Goal: Information Seeking & Learning: Learn about a topic

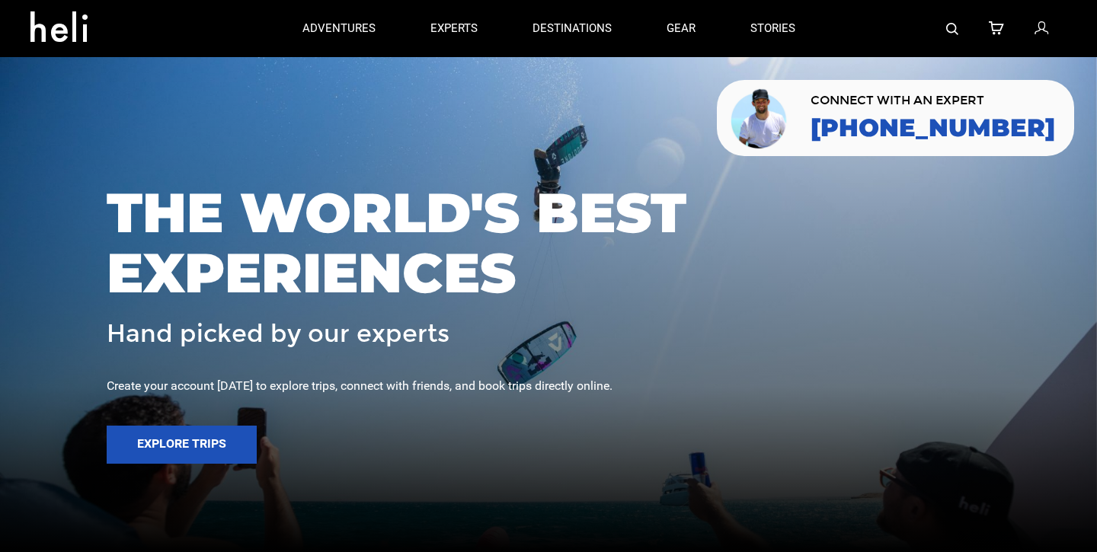
click at [954, 34] on link at bounding box center [952, 28] width 12 height 57
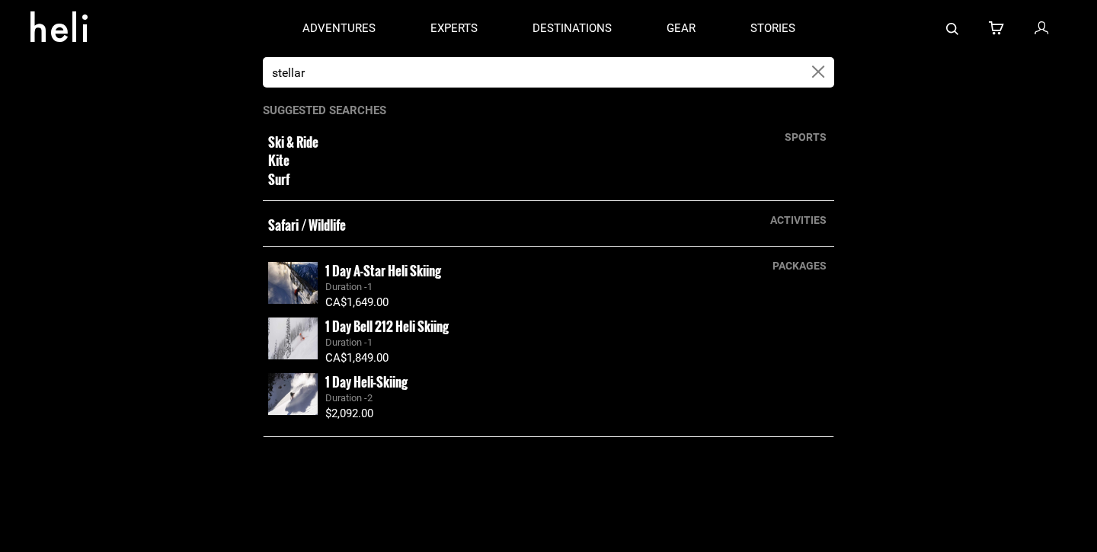
type input "stellar"
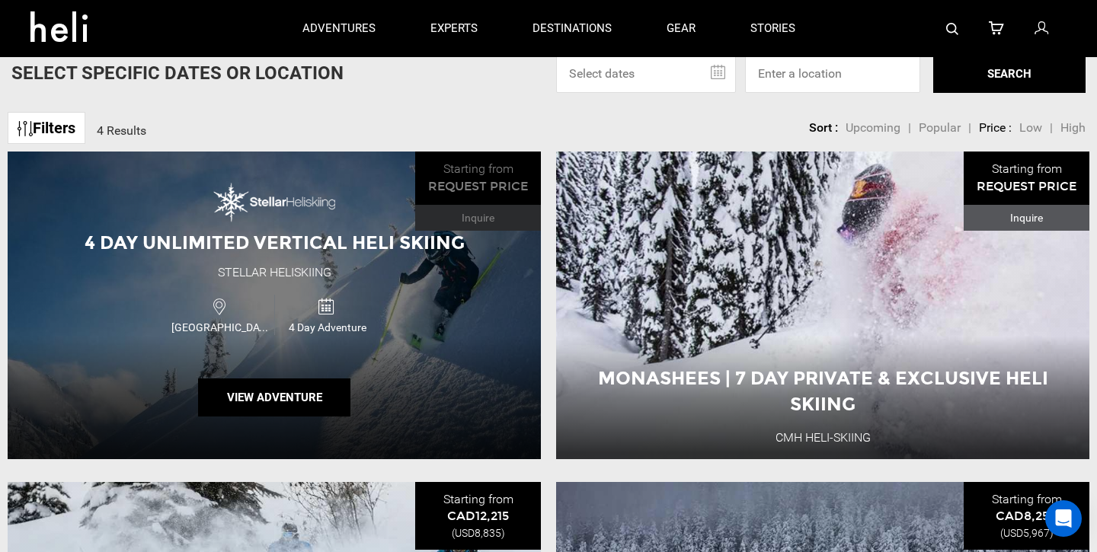
scroll to position [119, 0]
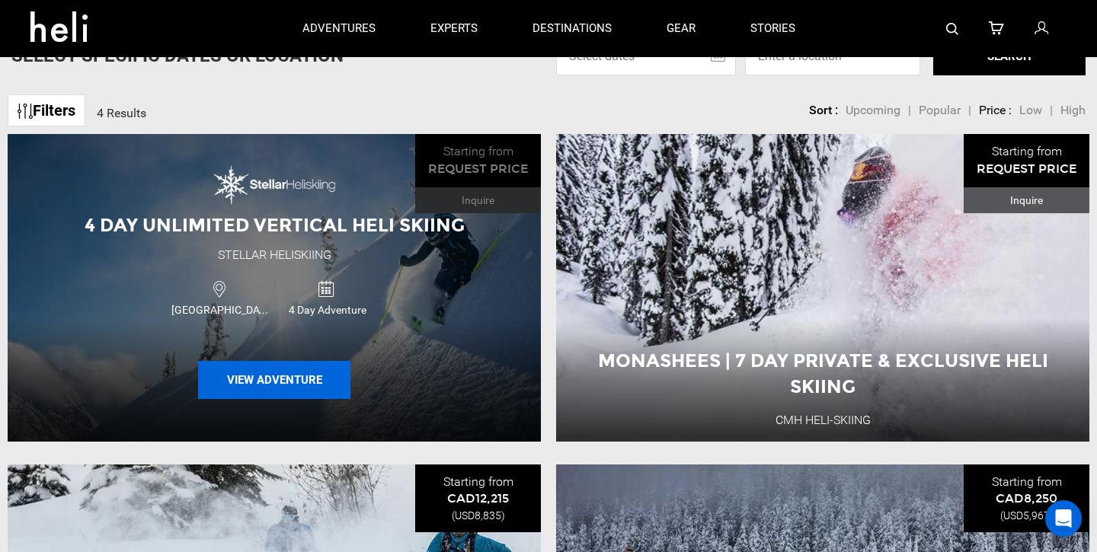
click at [300, 392] on button "View Adventure" at bounding box center [274, 380] width 152 height 38
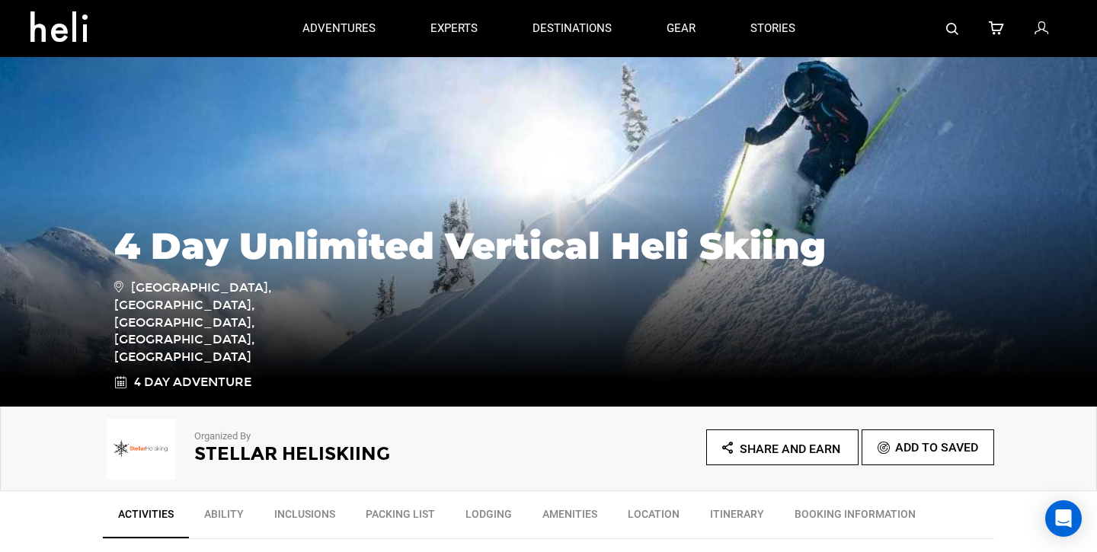
scroll to position [137, 0]
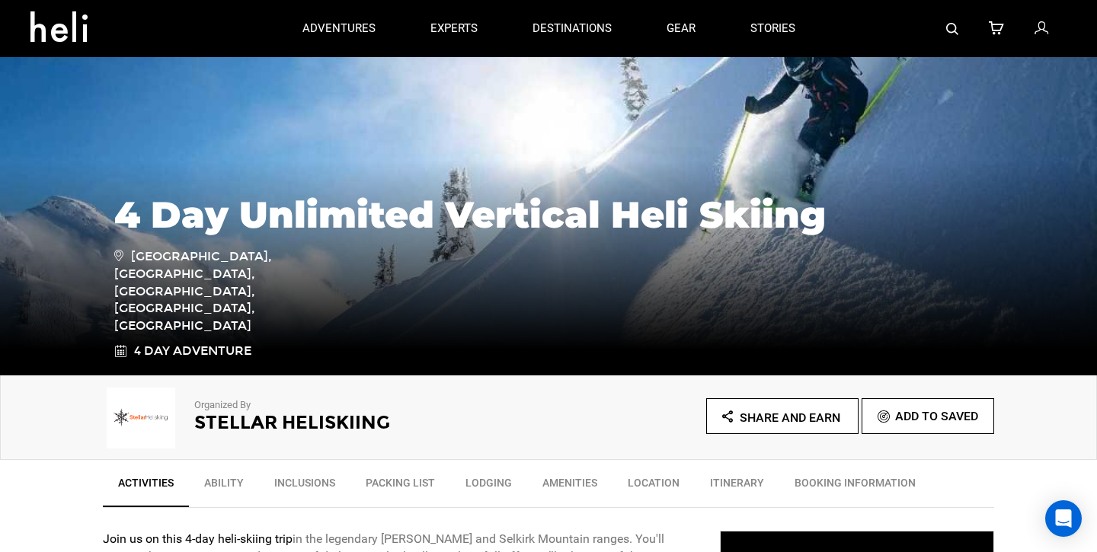
click at [243, 411] on p "Organized By" at bounding box center [350, 405] width 312 height 14
click at [299, 413] on h2 "Stellar Heliskiing" at bounding box center [350, 423] width 312 height 20
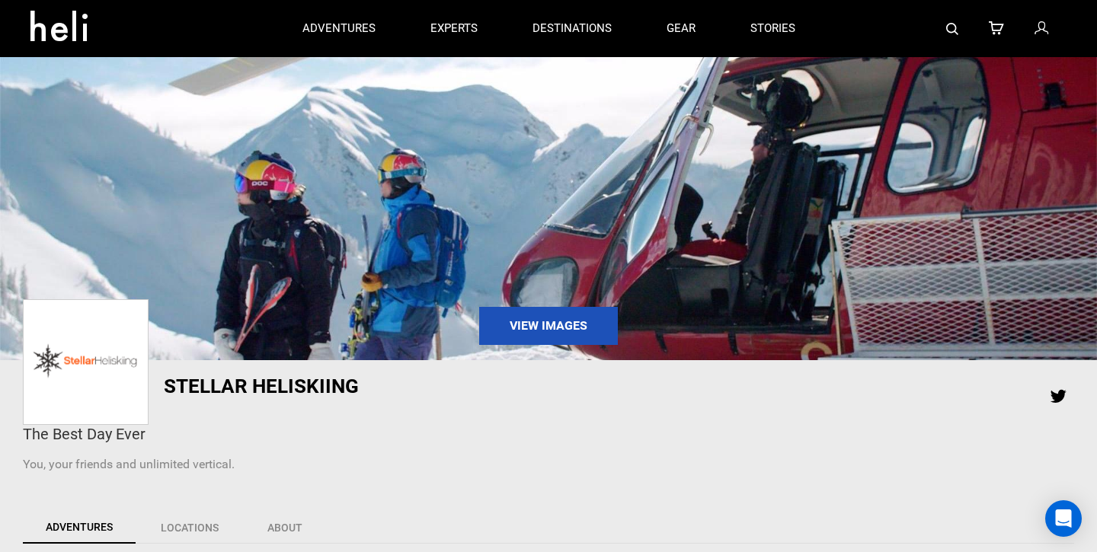
click at [953, 40] on link at bounding box center [952, 28] width 12 height 57
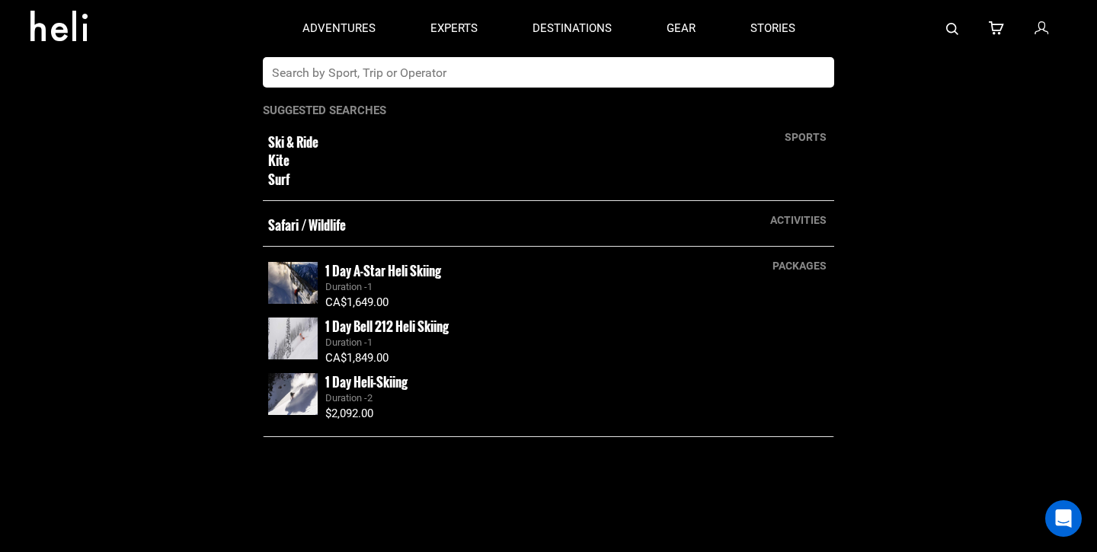
click at [652, 66] on input "text" at bounding box center [533, 72] width 540 height 30
type input "eleven"
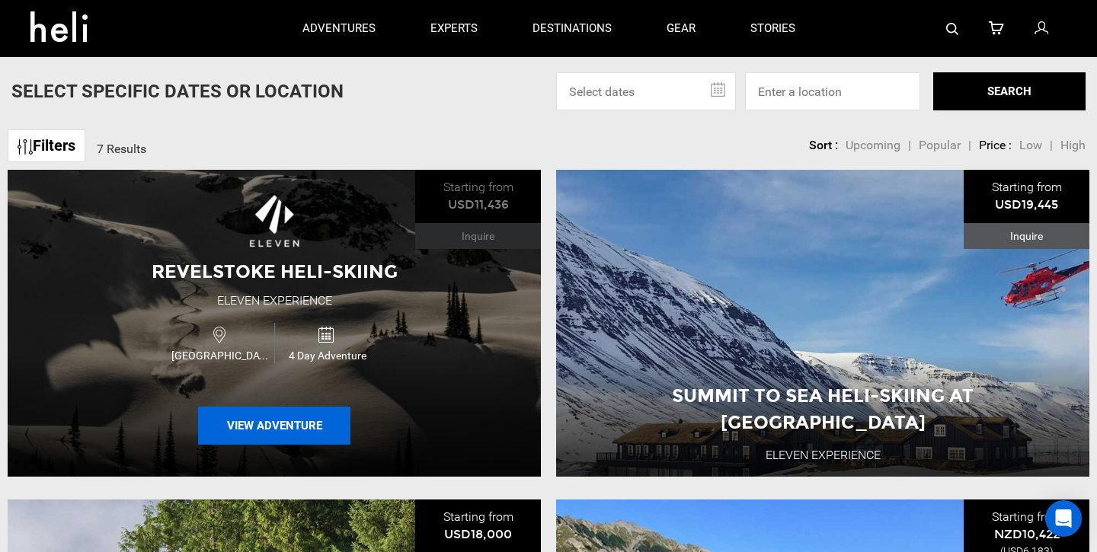
click at [242, 407] on button "View Adventure" at bounding box center [274, 426] width 152 height 38
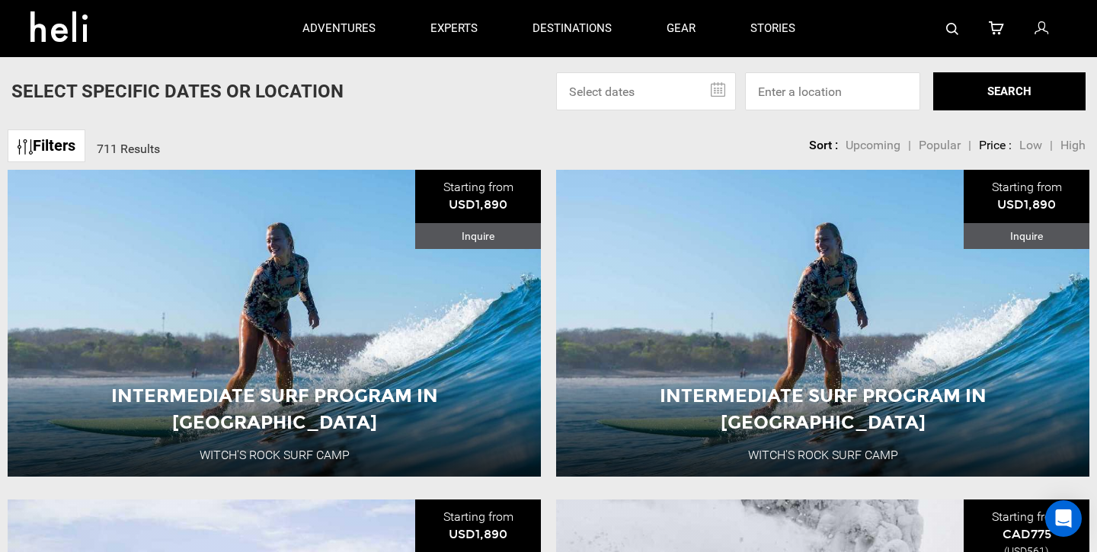
click at [955, 24] on img at bounding box center [952, 29] width 12 height 12
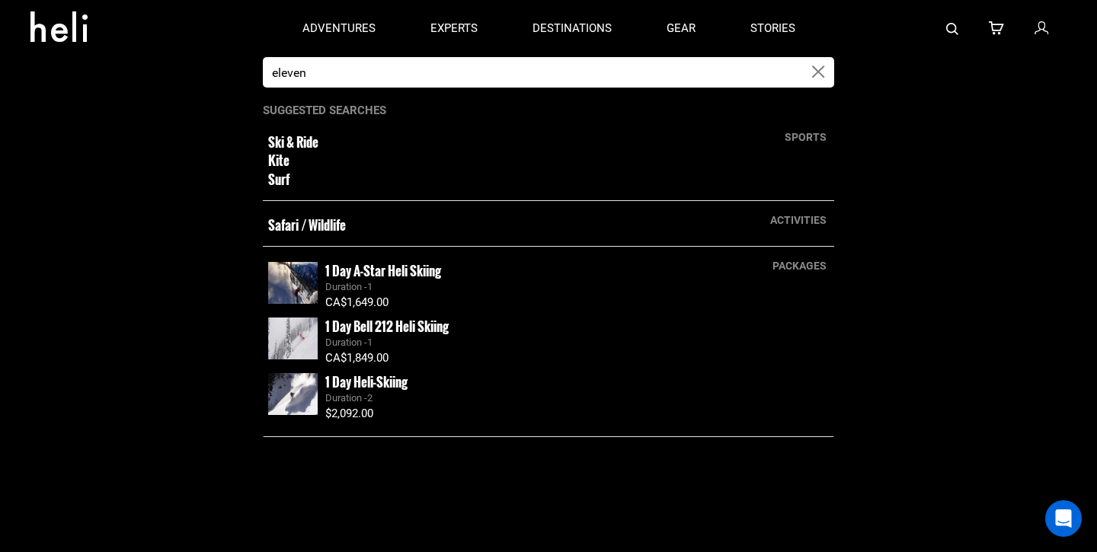
type input "eleven"
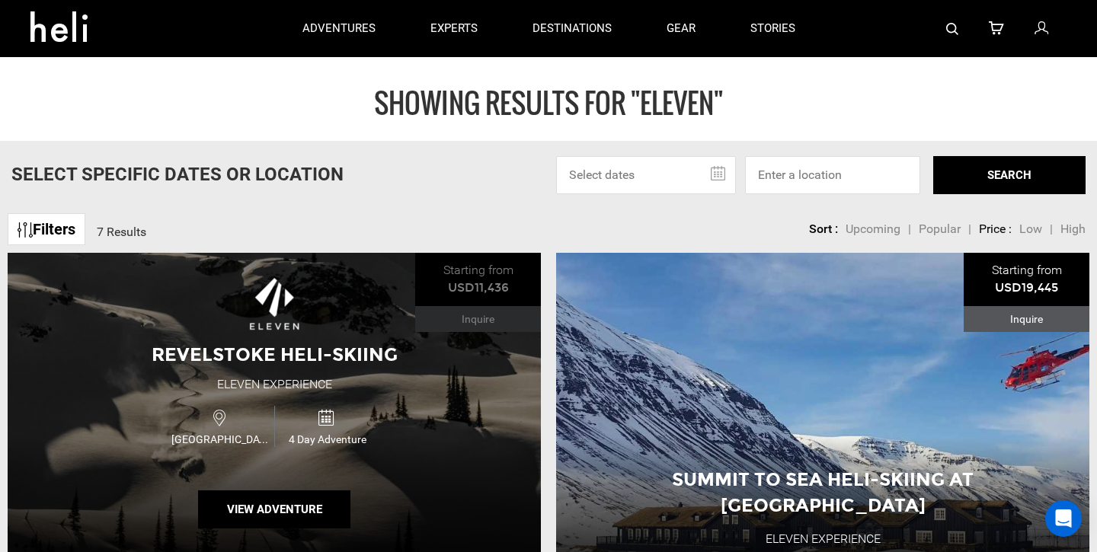
click at [260, 394] on div "Revelstoke Heli-Skiing Eleven Experience Canada 4 Day Adventure View Adventure" at bounding box center [274, 406] width 533 height 307
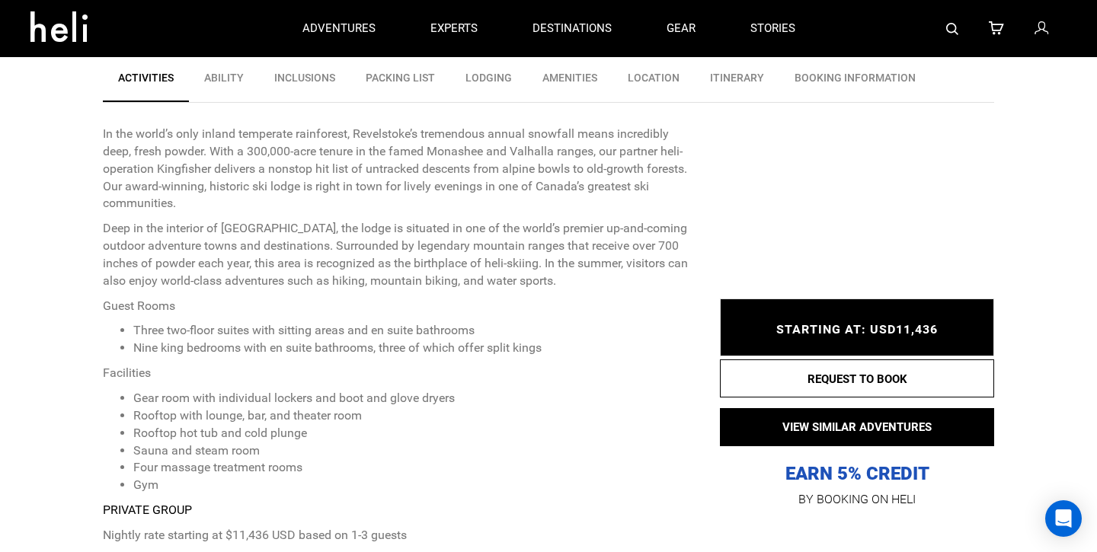
scroll to position [188, 0]
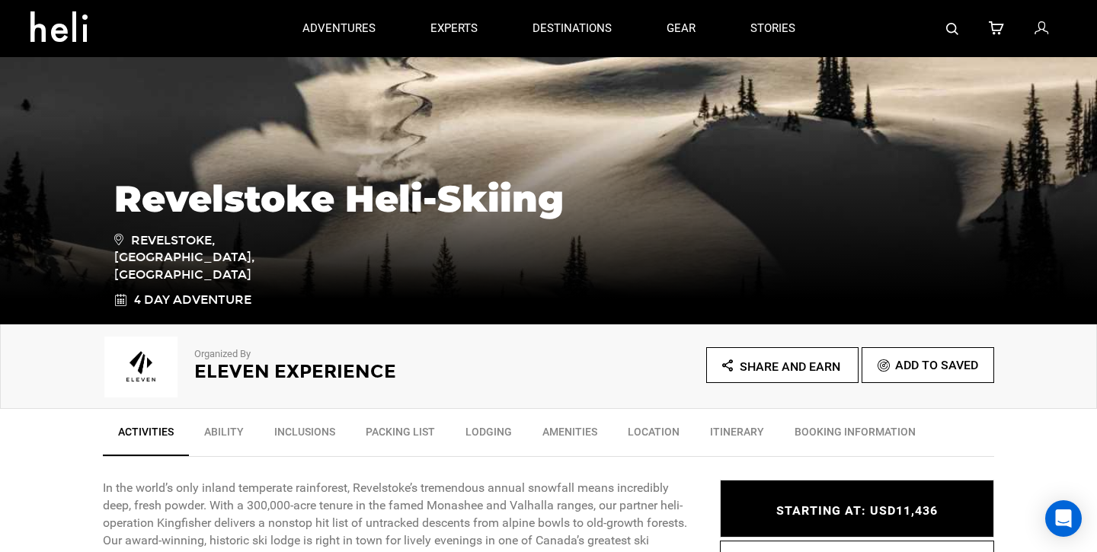
click at [267, 369] on h2 "Eleven Experience" at bounding box center [350, 372] width 312 height 20
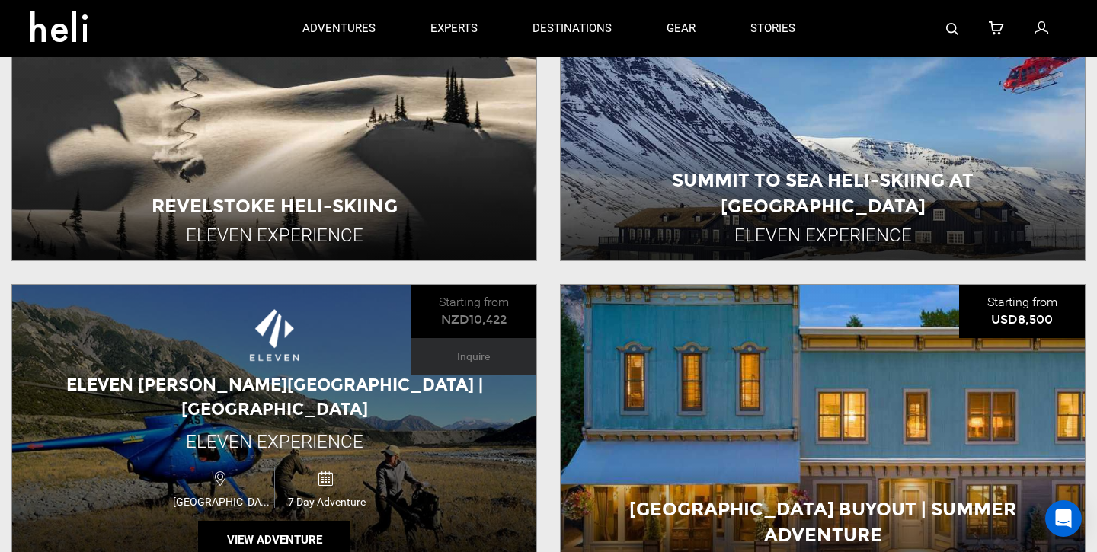
scroll to position [676, 0]
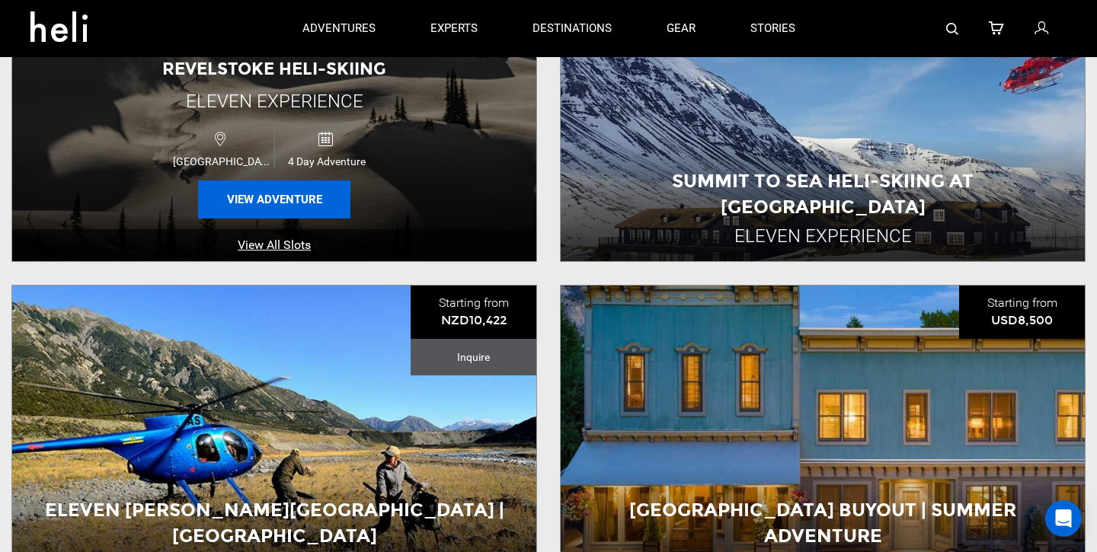
click at [299, 192] on button "View Adventure" at bounding box center [274, 200] width 152 height 38
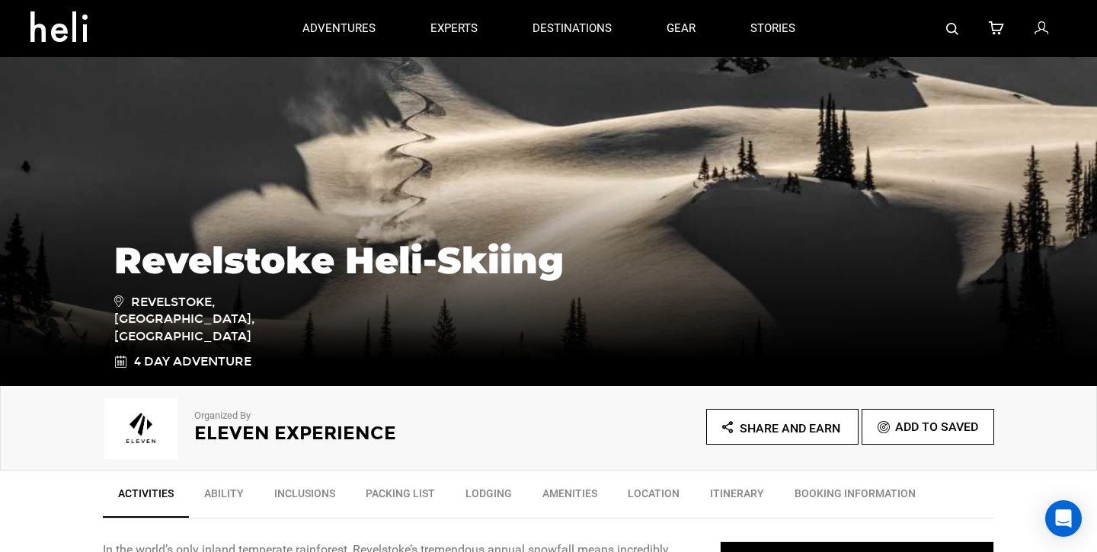
scroll to position [130, 0]
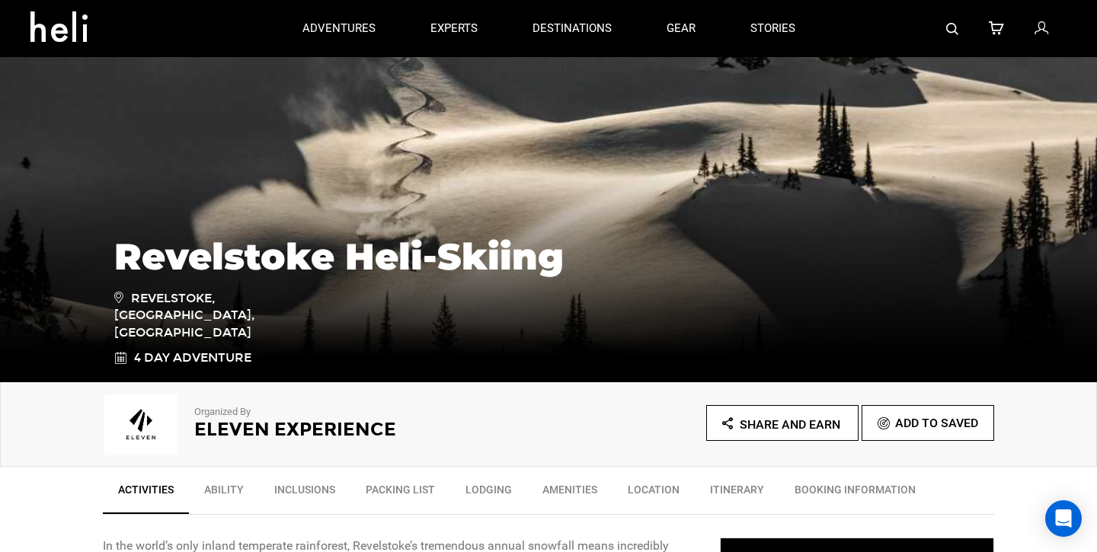
click at [945, 27] on div at bounding box center [945, 28] width 245 height 57
click at [949, 28] on img at bounding box center [952, 29] width 12 height 12
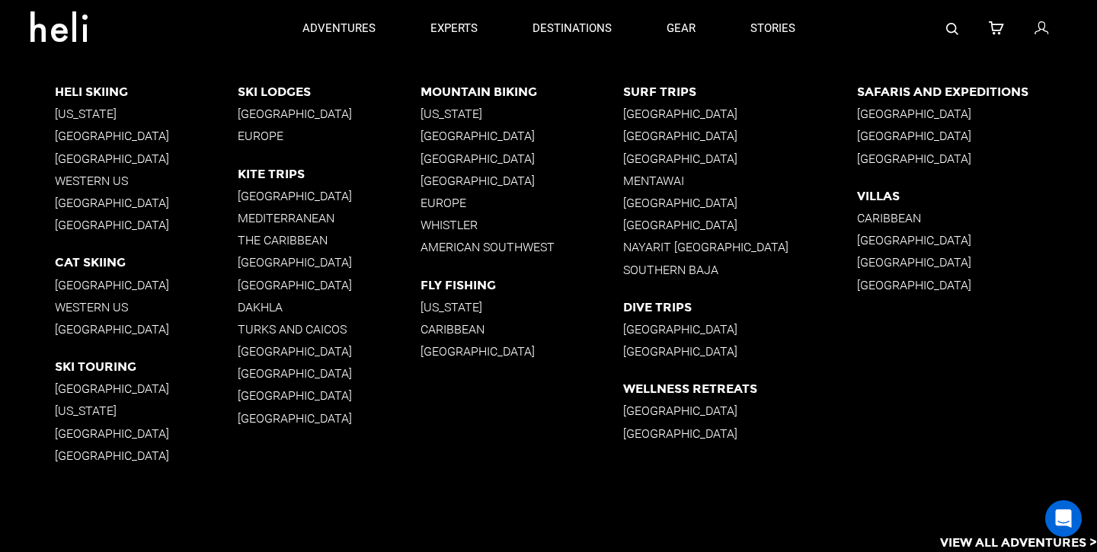
click at [961, 28] on div at bounding box center [945, 28] width 245 height 57
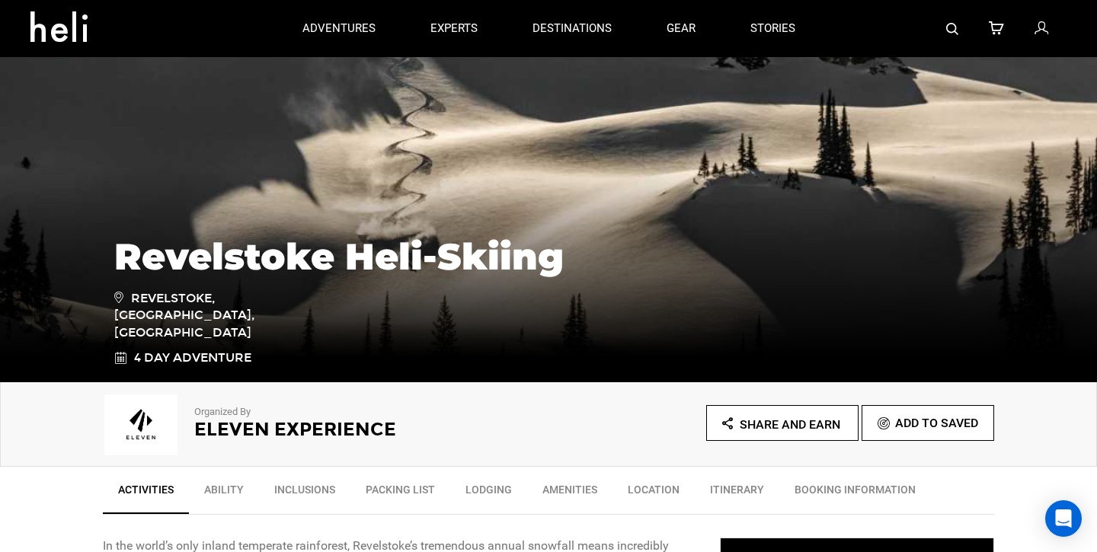
click at [951, 30] on img at bounding box center [952, 29] width 12 height 12
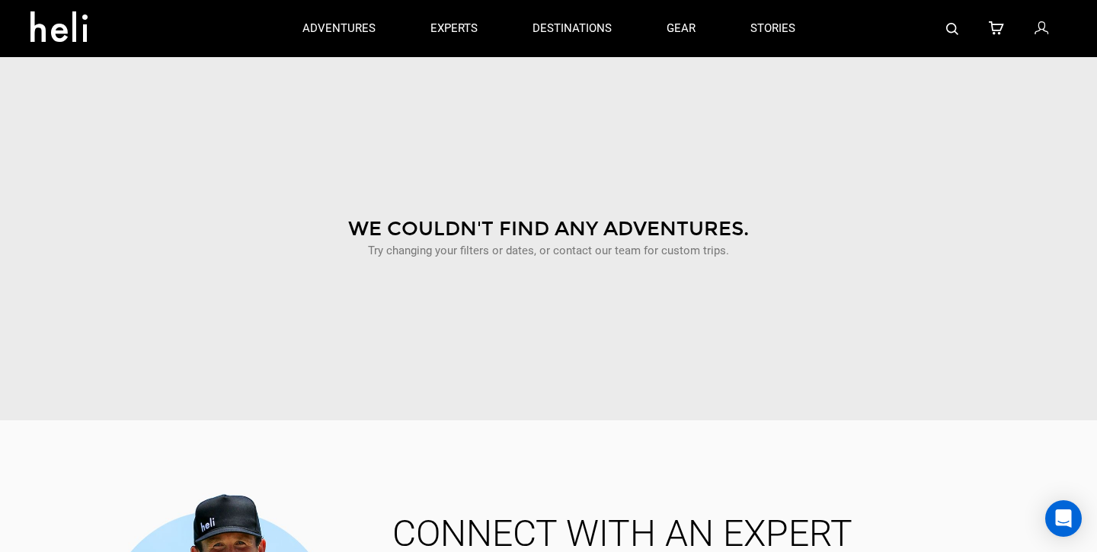
click at [964, 34] on div at bounding box center [945, 28] width 245 height 57
click at [947, 33] on img at bounding box center [952, 29] width 12 height 12
click at [950, 27] on img at bounding box center [952, 29] width 12 height 12
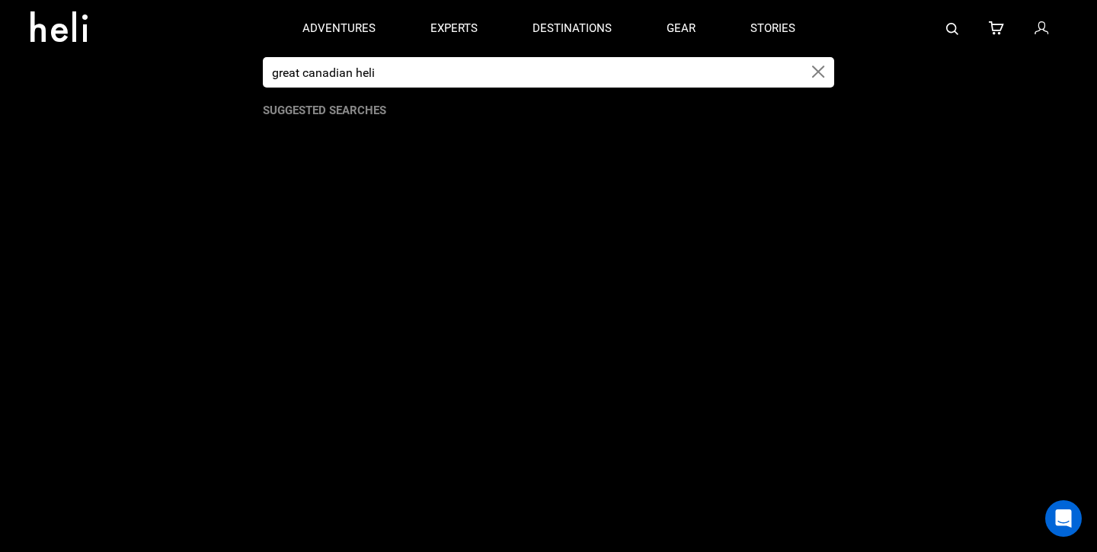
type input "great canadian heli"
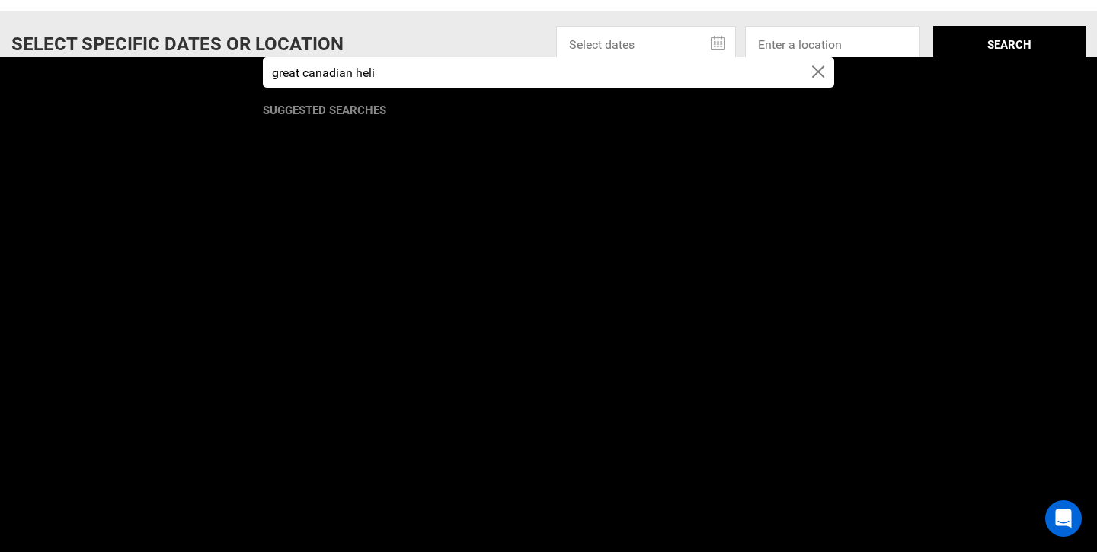
scroll to position [214, 0]
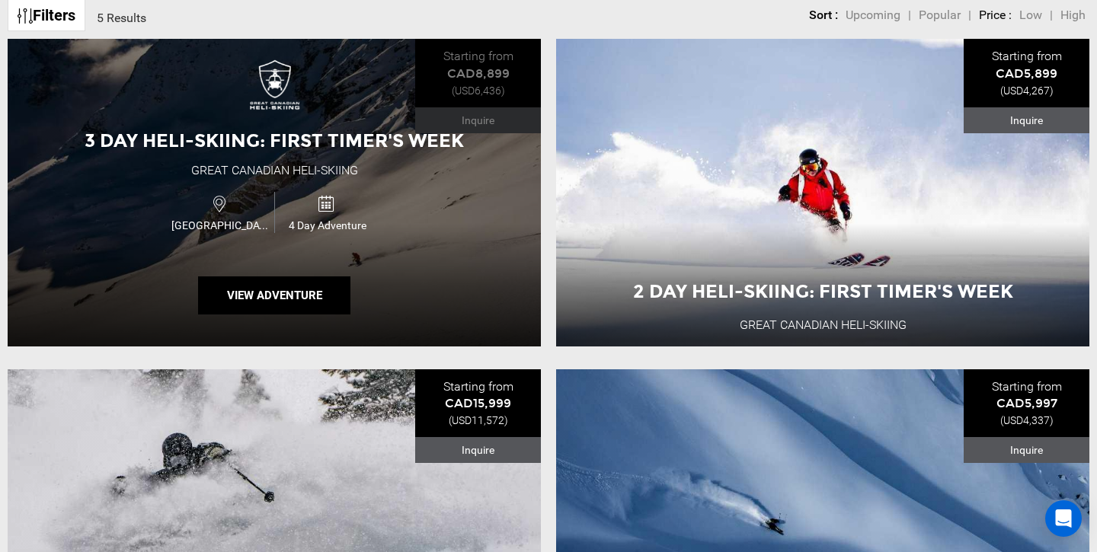
click at [265, 91] on img at bounding box center [274, 89] width 61 height 61
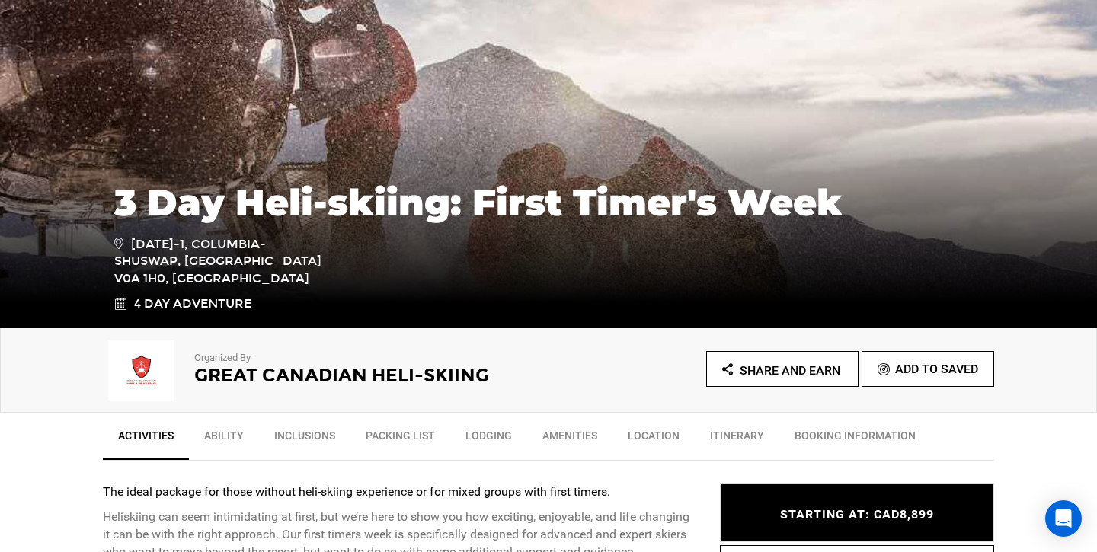
scroll to position [185, 0]
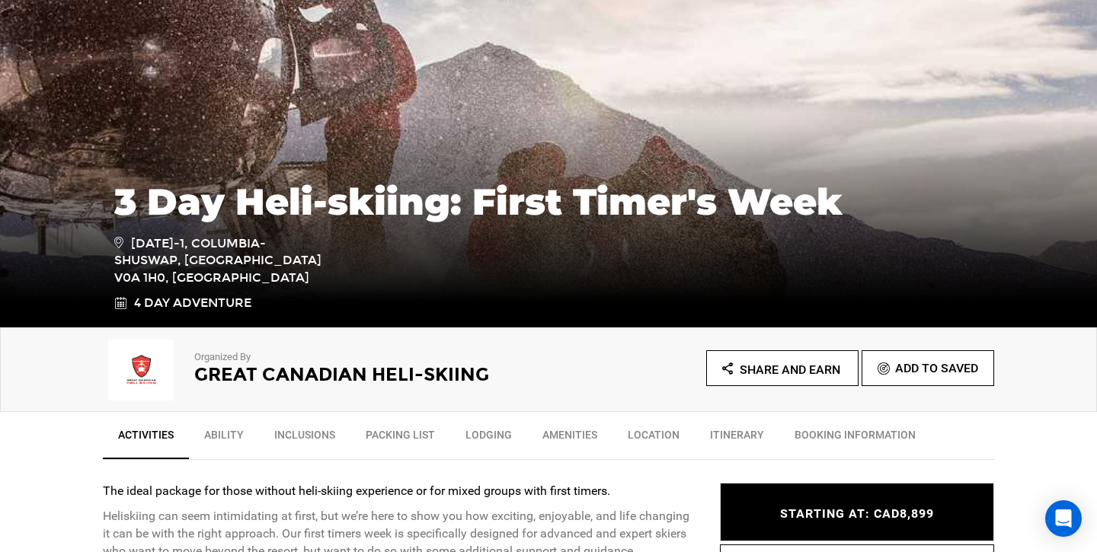
click at [248, 376] on h2 "Great Canadian Heli-Skiing" at bounding box center [350, 375] width 312 height 20
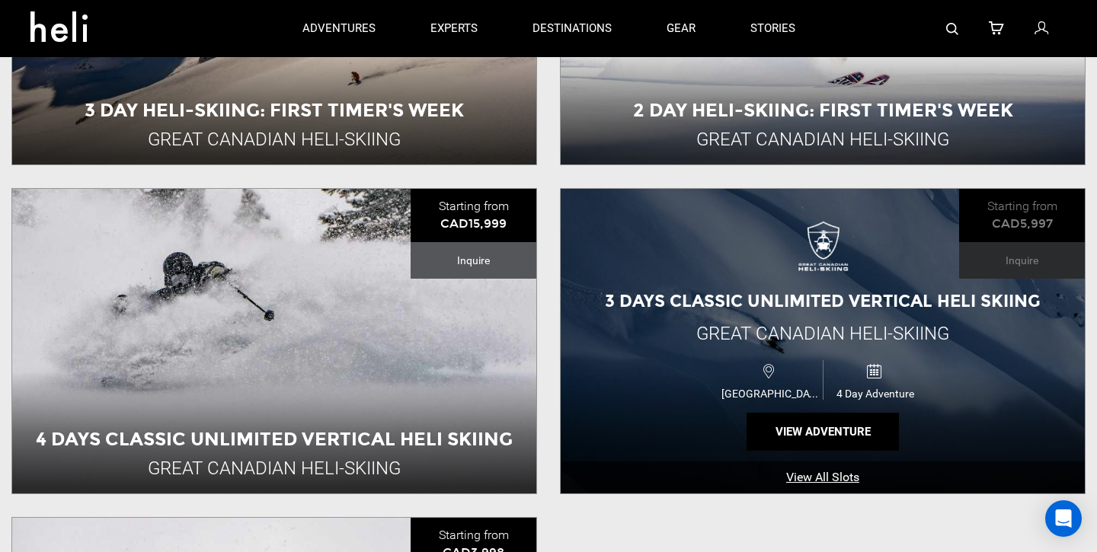
scroll to position [731, 0]
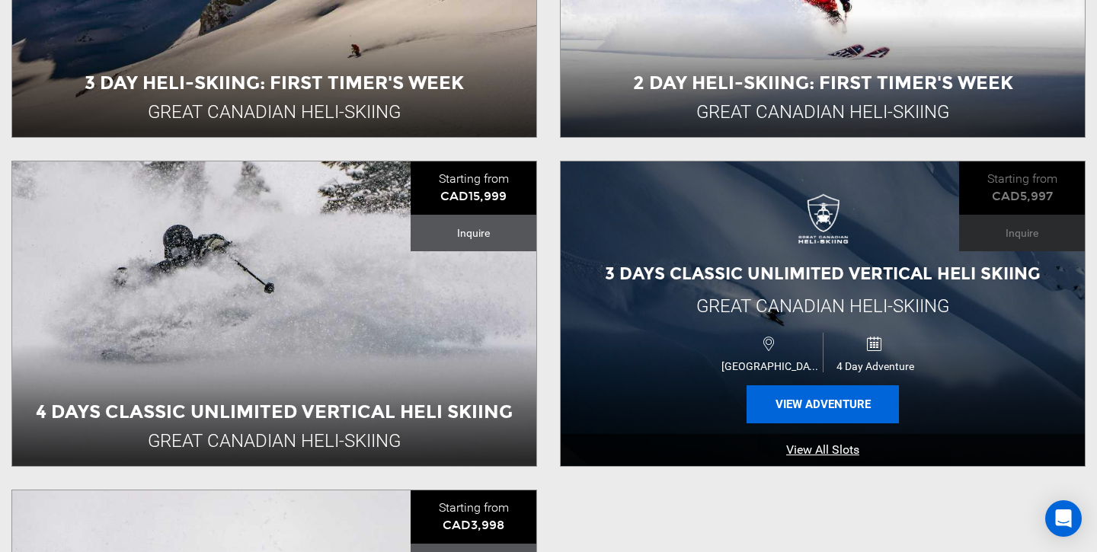
click at [833, 401] on button "View Adventure" at bounding box center [822, 404] width 152 height 38
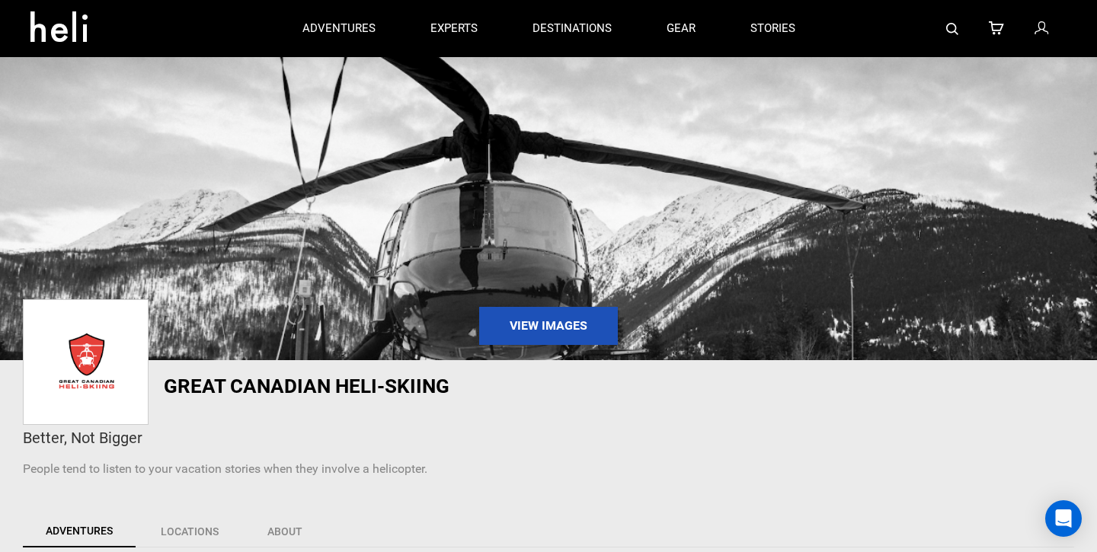
click at [955, 27] on img at bounding box center [952, 29] width 12 height 12
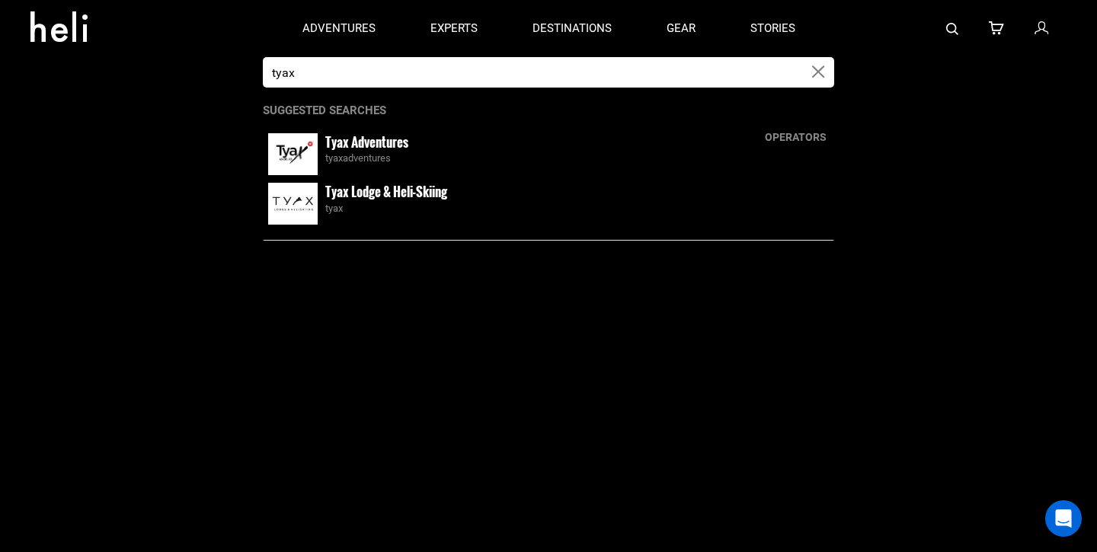
type input "tyax"
click at [373, 196] on small "Tyax Lodge & Heli-Skiing" at bounding box center [386, 191] width 122 height 19
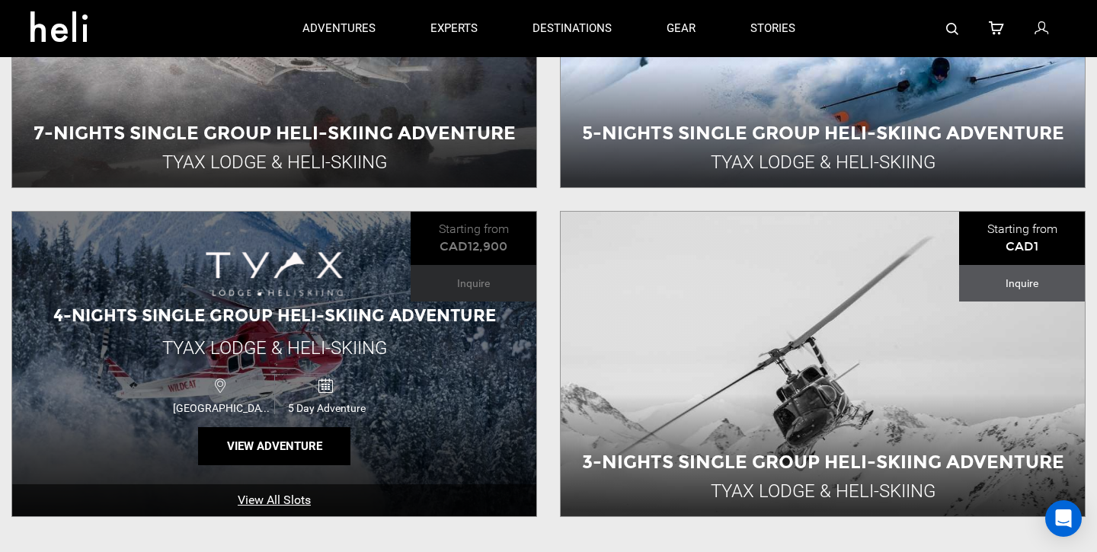
scroll to position [679, 0]
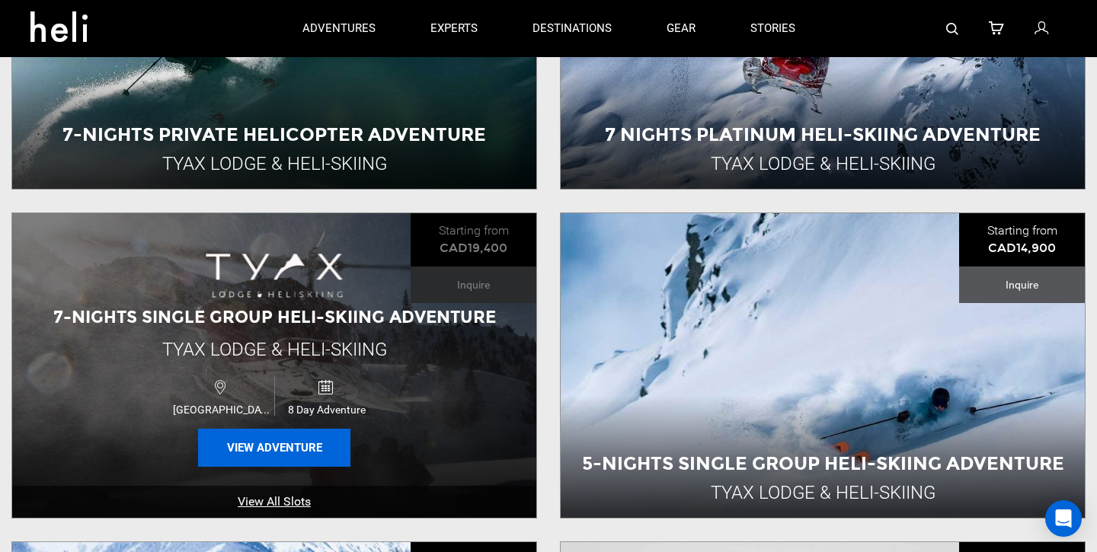
click at [269, 463] on button "View Adventure" at bounding box center [274, 448] width 152 height 38
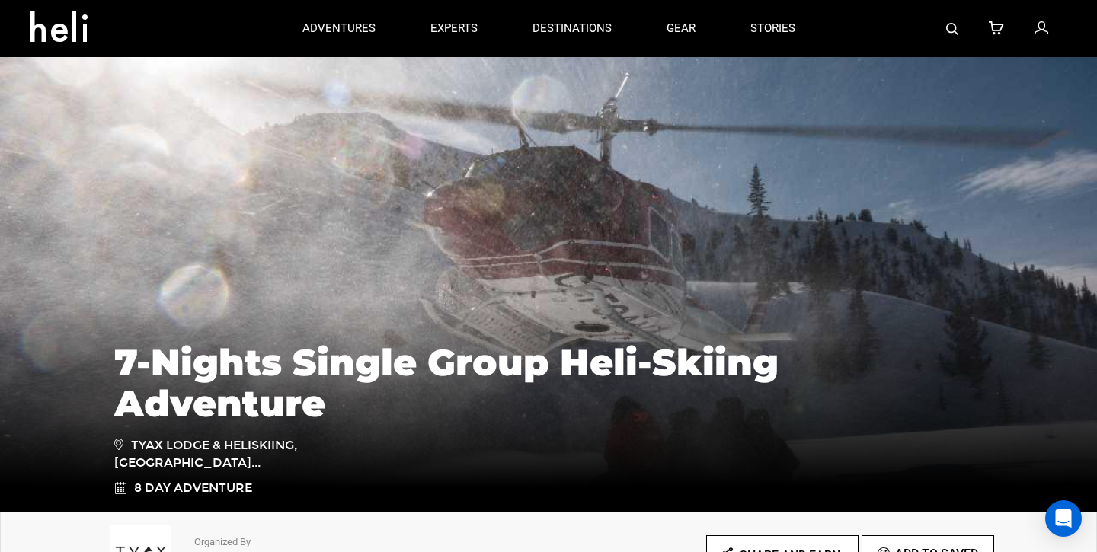
click at [951, 33] on img at bounding box center [952, 29] width 12 height 12
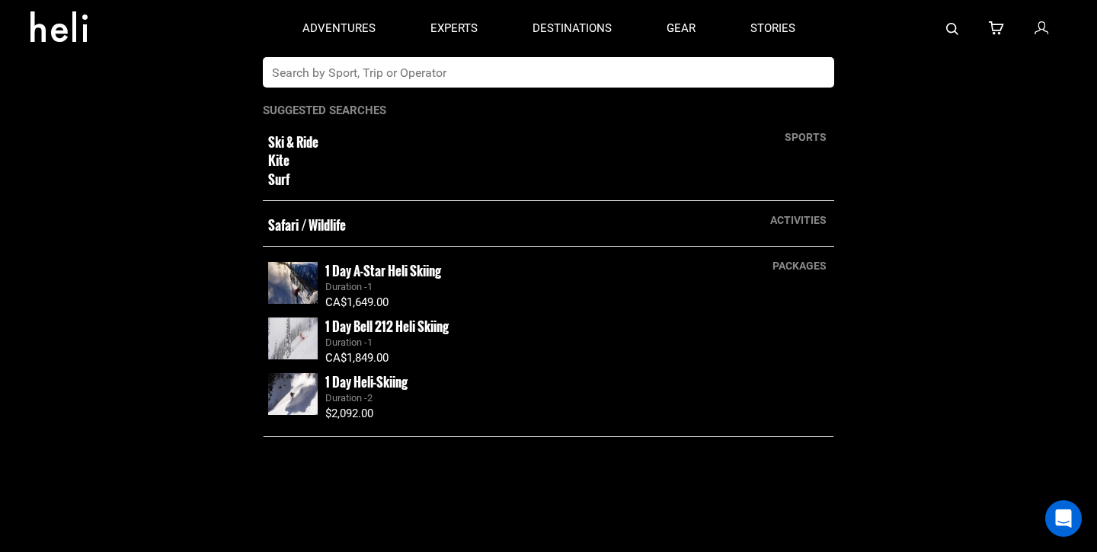
type input "b"
type input "northern escape"
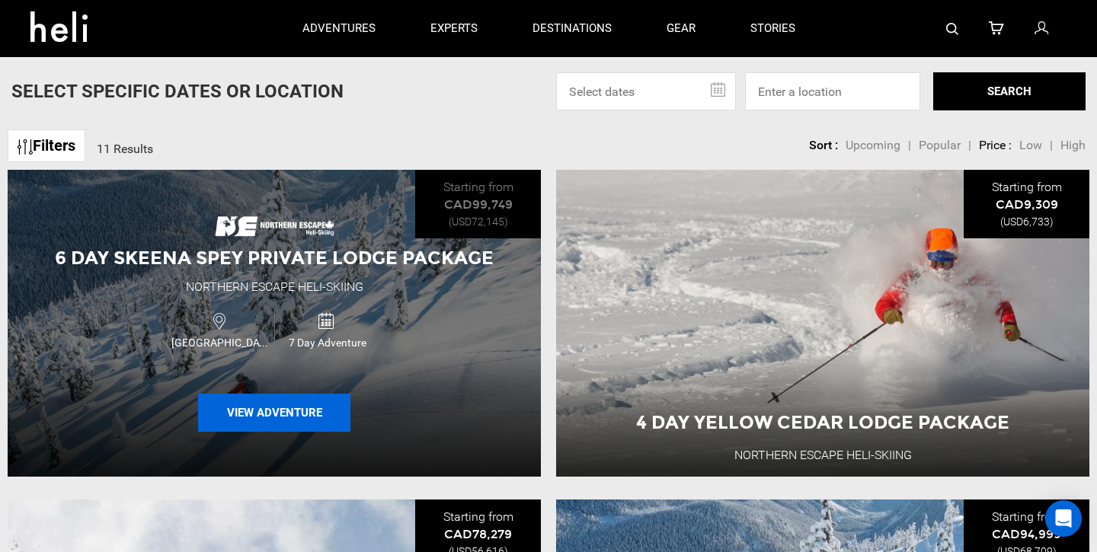
click at [241, 398] on button "View Adventure" at bounding box center [274, 413] width 152 height 38
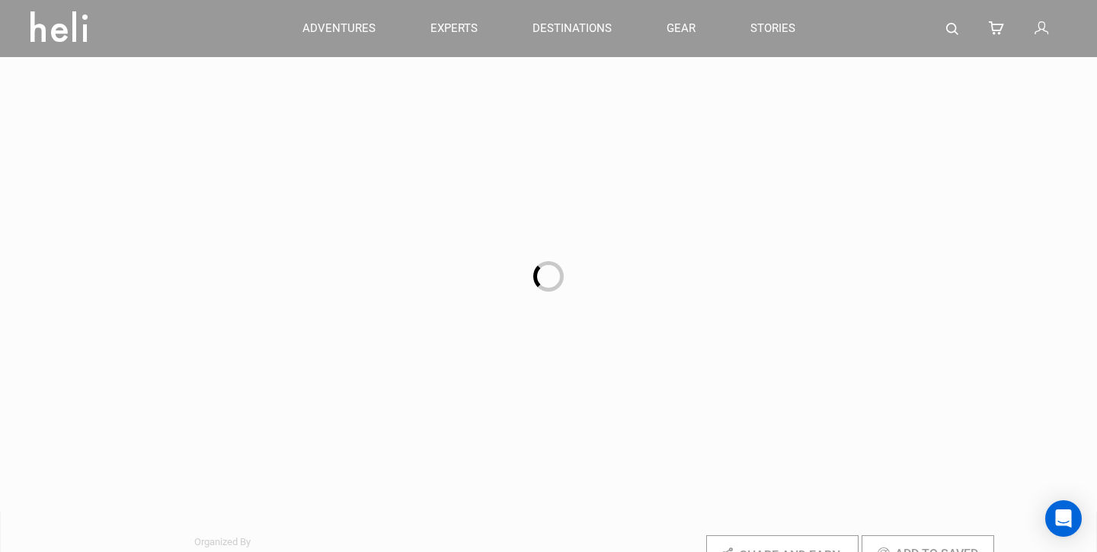
scroll to position [187, 0]
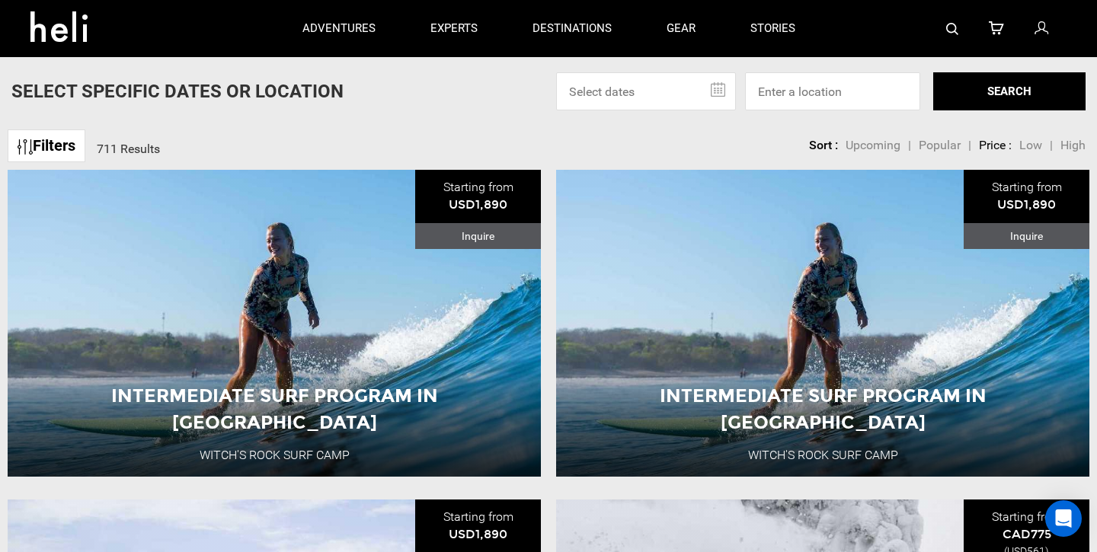
scroll to position [353, 0]
click at [950, 26] on img at bounding box center [952, 29] width 12 height 12
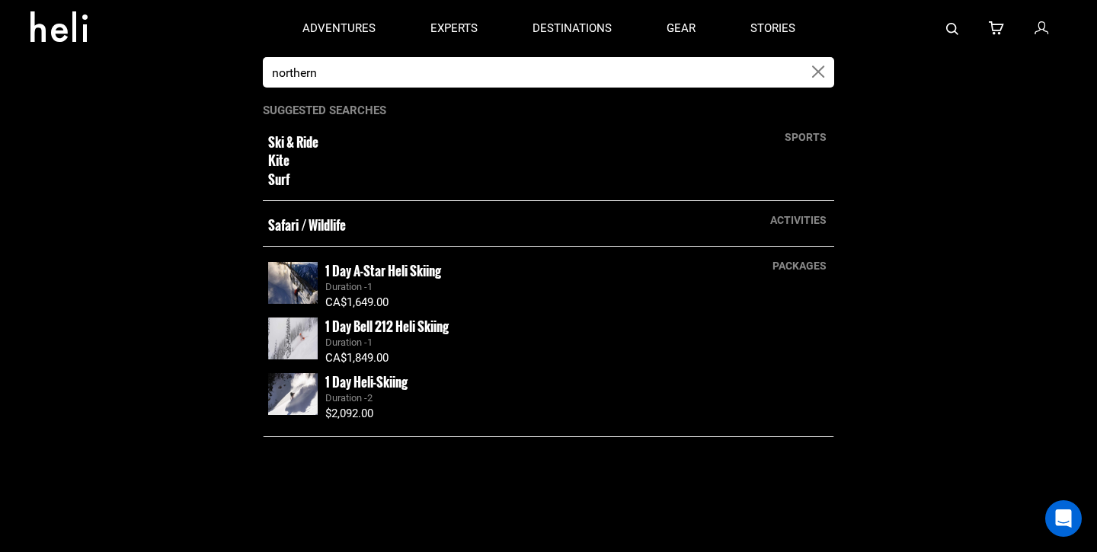
type input "northern"
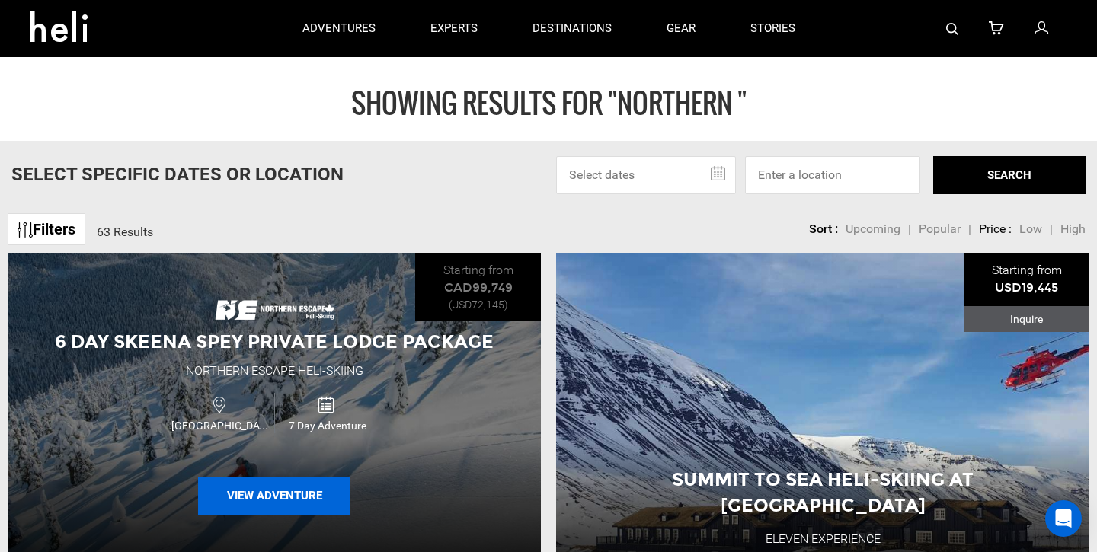
click at [269, 502] on button "View Adventure" at bounding box center [274, 496] width 152 height 38
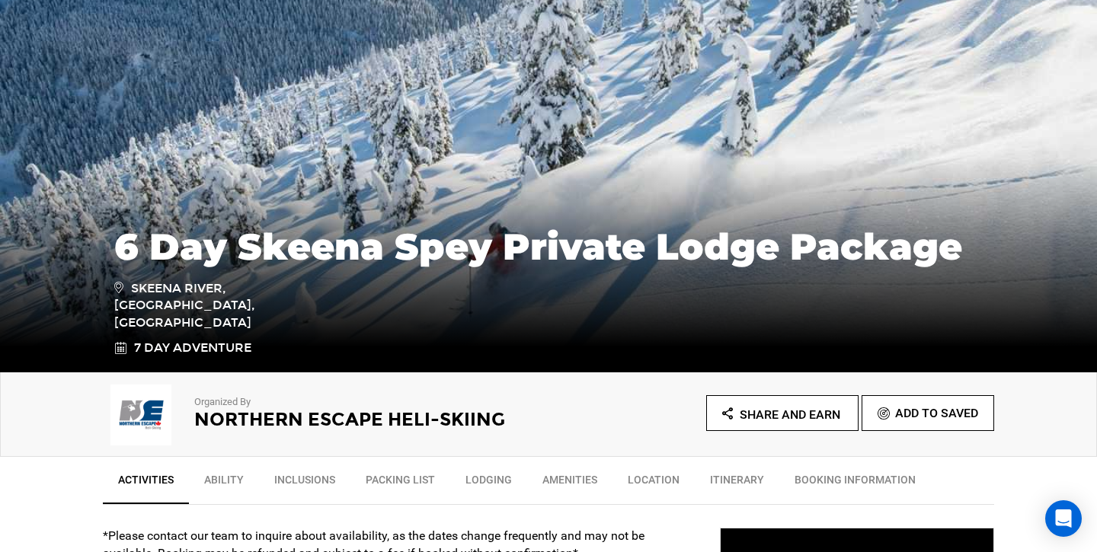
scroll to position [155, 0]
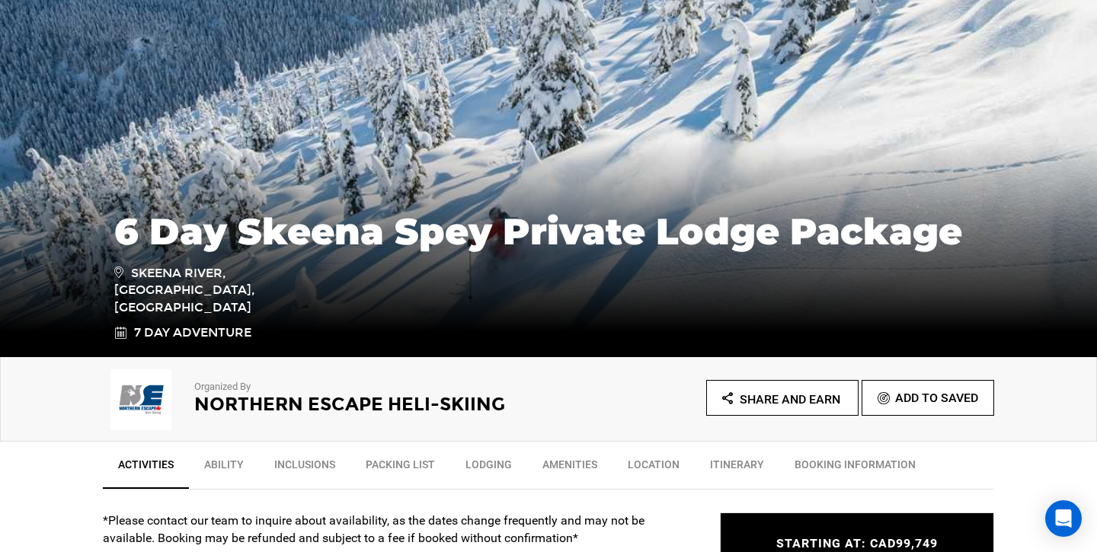
click at [263, 406] on h2 "Northern Escape Heli-Skiing" at bounding box center [350, 405] width 312 height 20
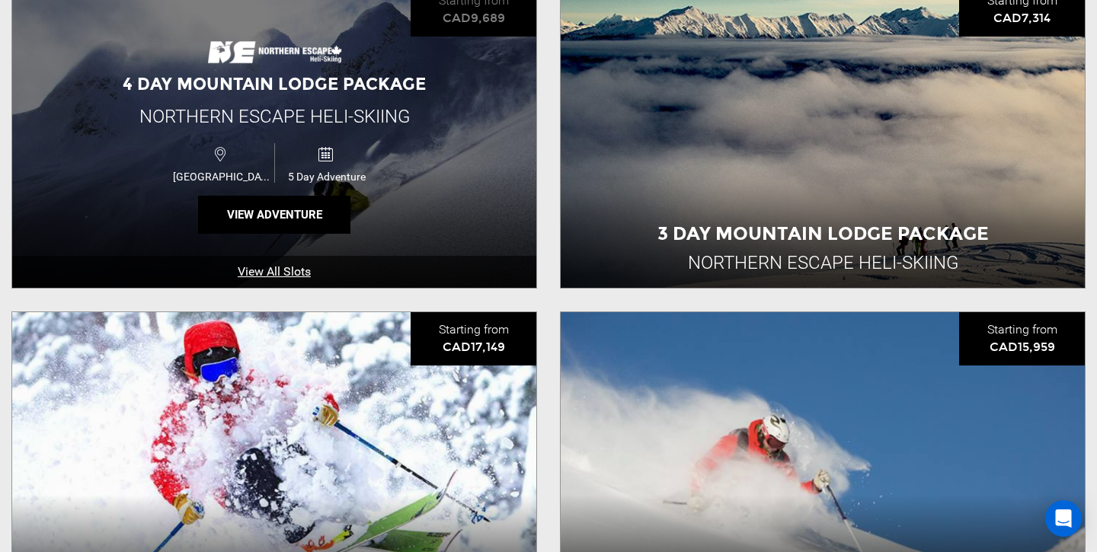
scroll to position [1284, 0]
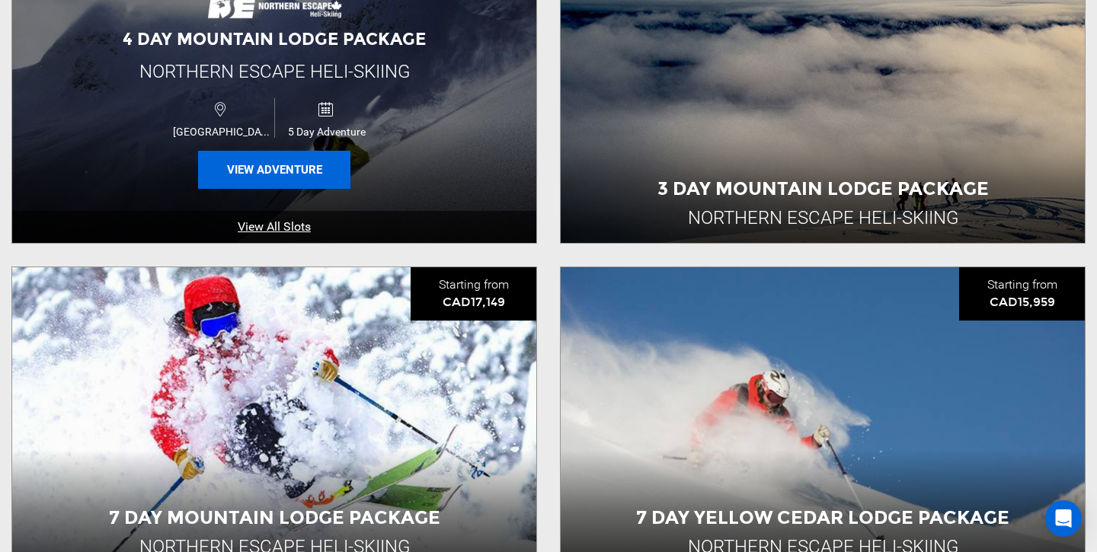
click at [267, 169] on button "View Adventure" at bounding box center [274, 170] width 152 height 38
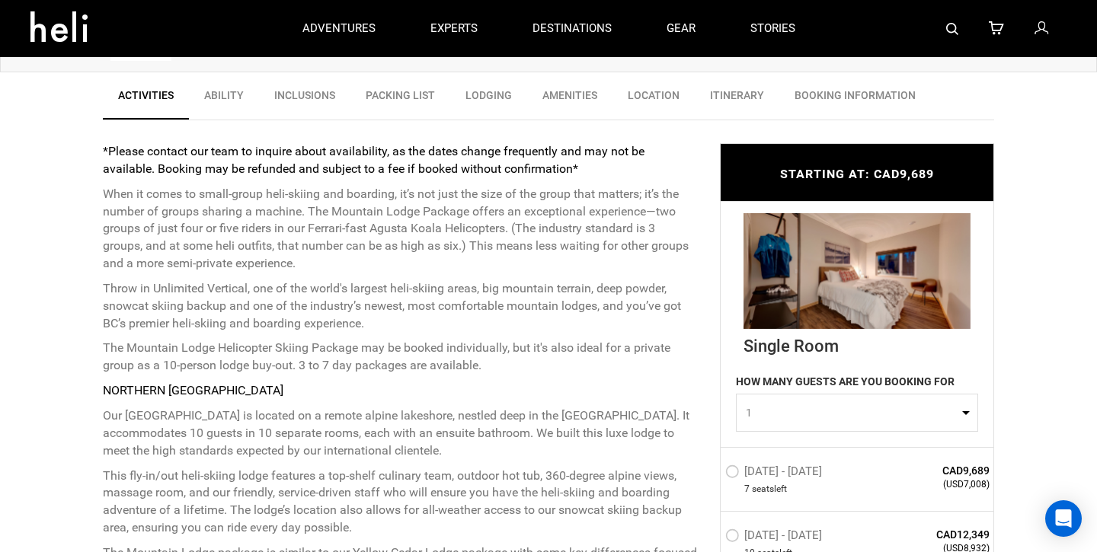
scroll to position [264, 0]
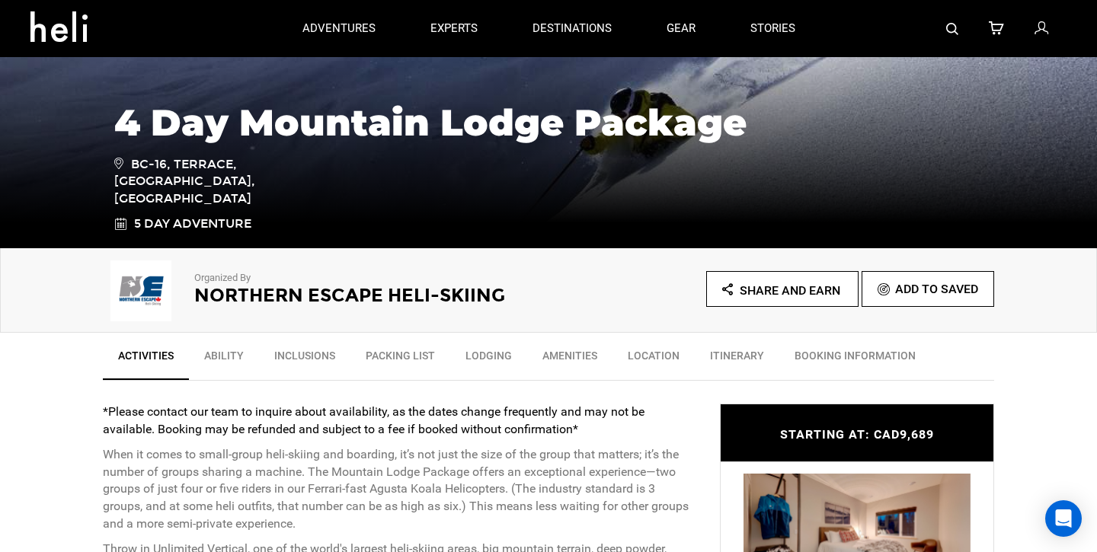
click at [955, 37] on link at bounding box center [952, 28] width 12 height 57
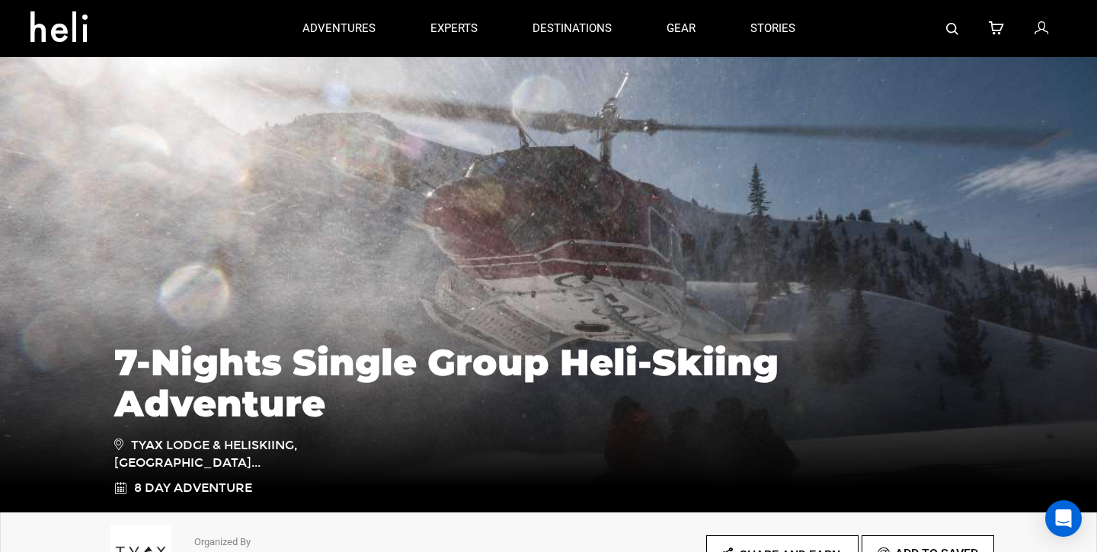
click at [951, 23] on img at bounding box center [952, 29] width 12 height 12
click at [957, 36] on link at bounding box center [952, 28] width 12 height 57
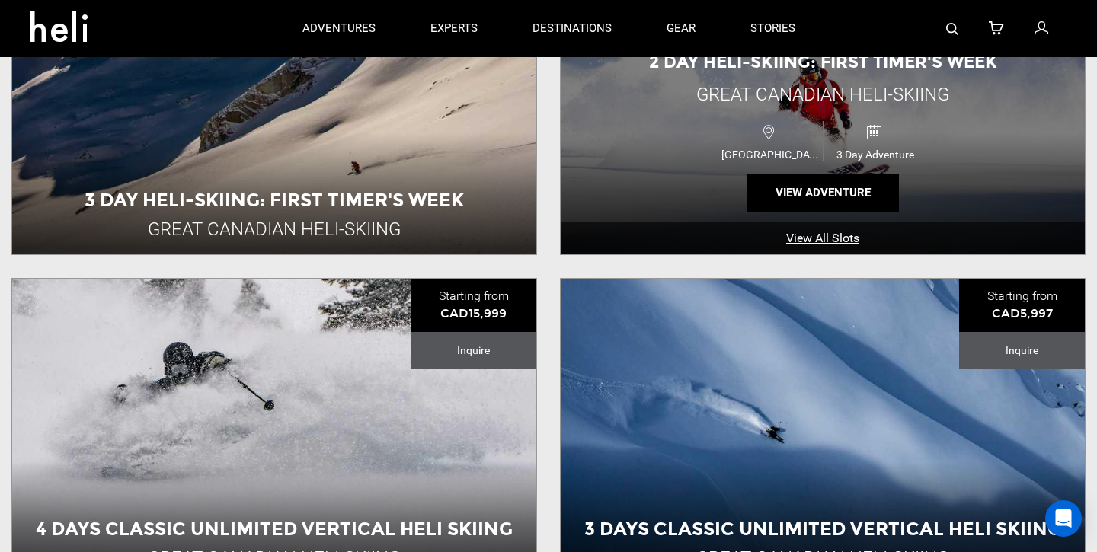
scroll to position [715, 0]
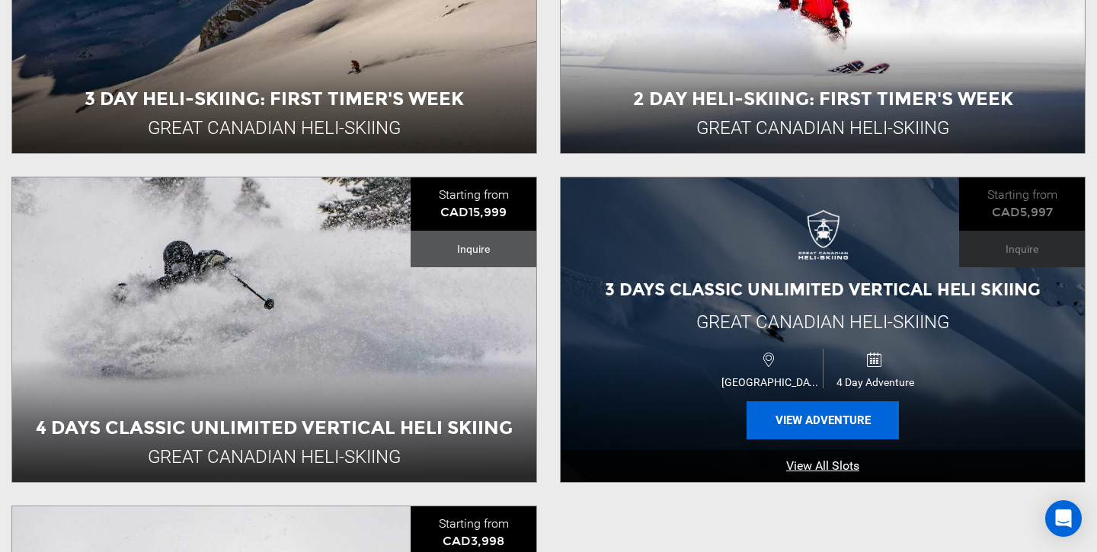
click at [797, 417] on button "View Adventure" at bounding box center [822, 420] width 152 height 38
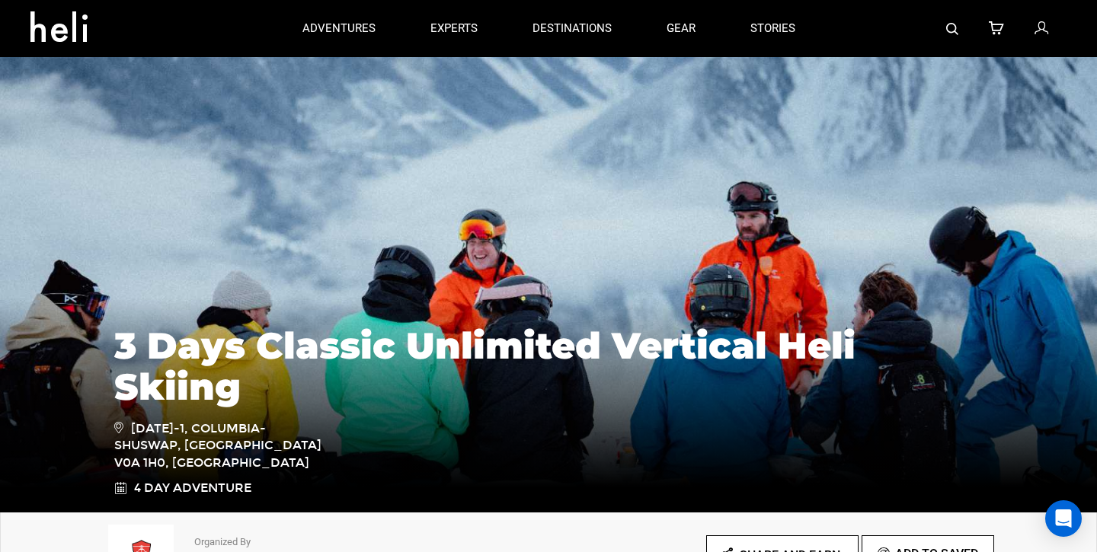
click at [949, 26] on img at bounding box center [952, 29] width 12 height 12
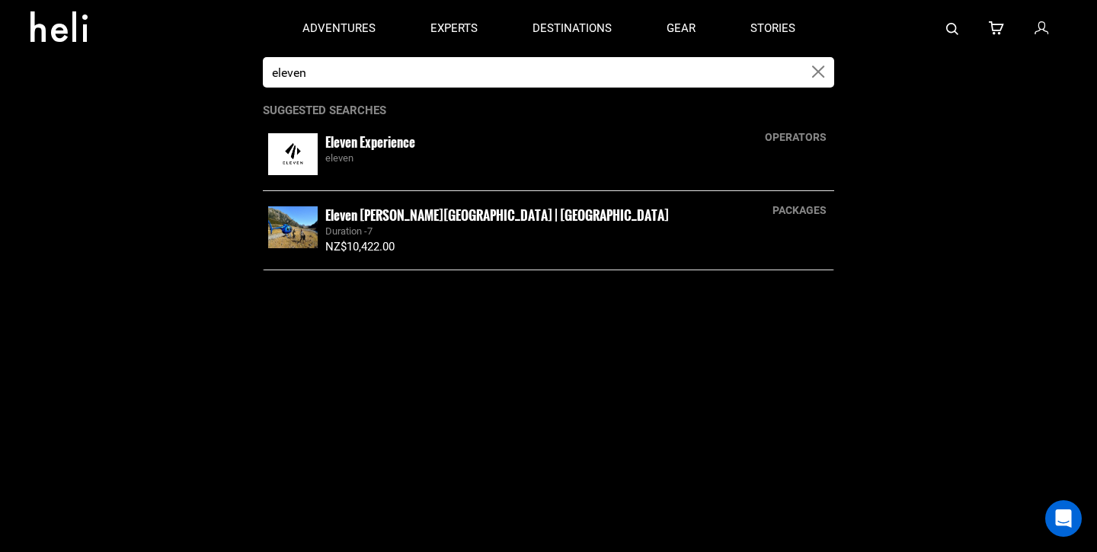
type input "eleven"
click at [369, 145] on small "Eleven Experience" at bounding box center [370, 142] width 90 height 19
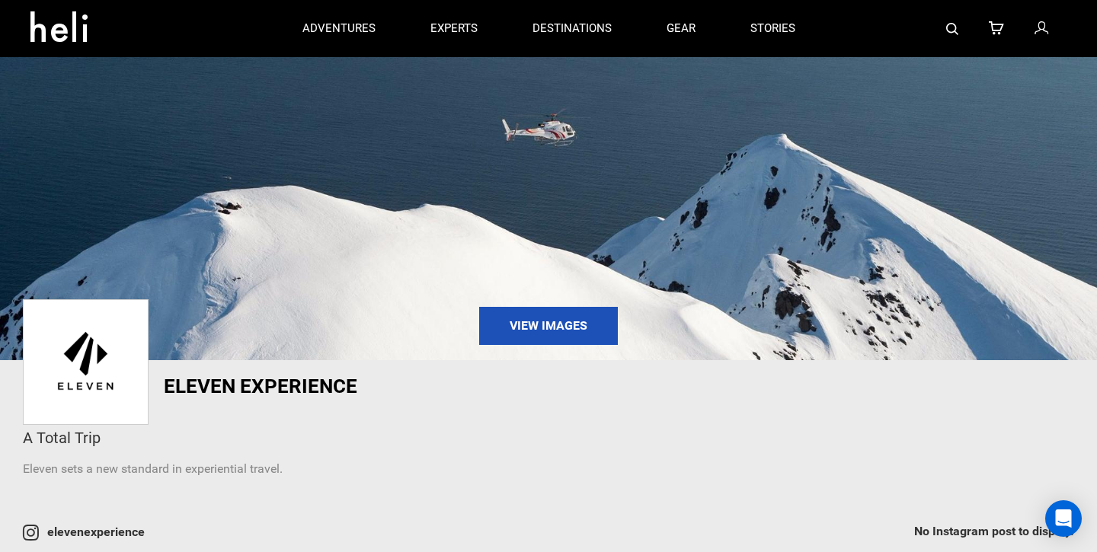
scroll to position [441, 0]
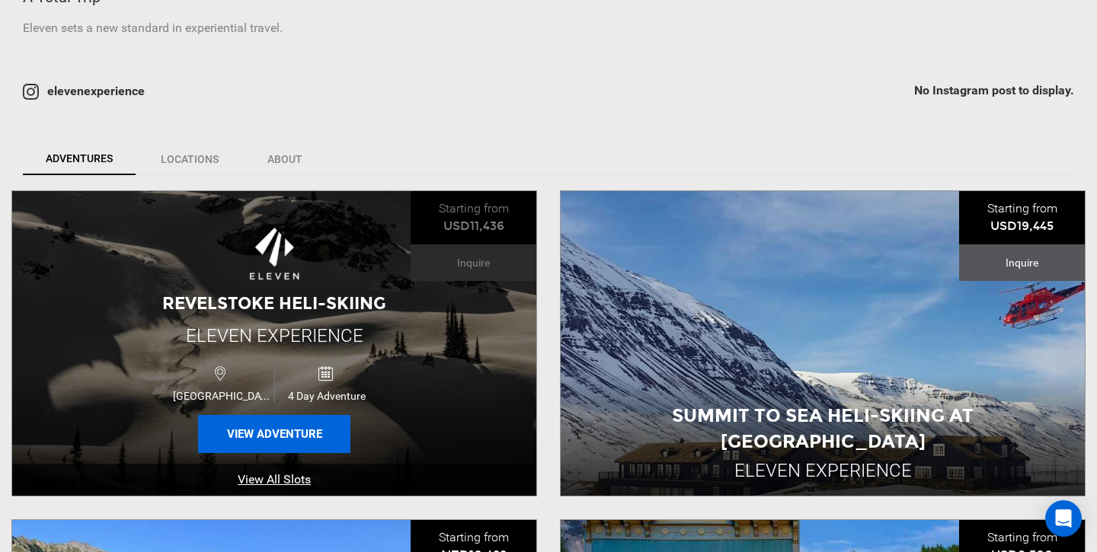
click at [246, 433] on button "View Adventure" at bounding box center [274, 434] width 152 height 38
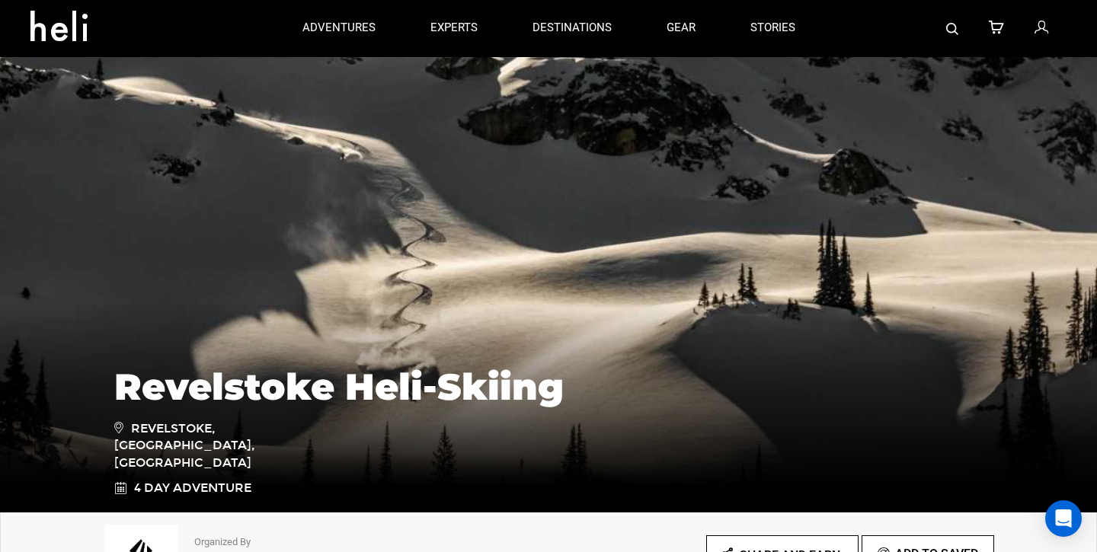
click at [951, 25] on img at bounding box center [952, 29] width 12 height 12
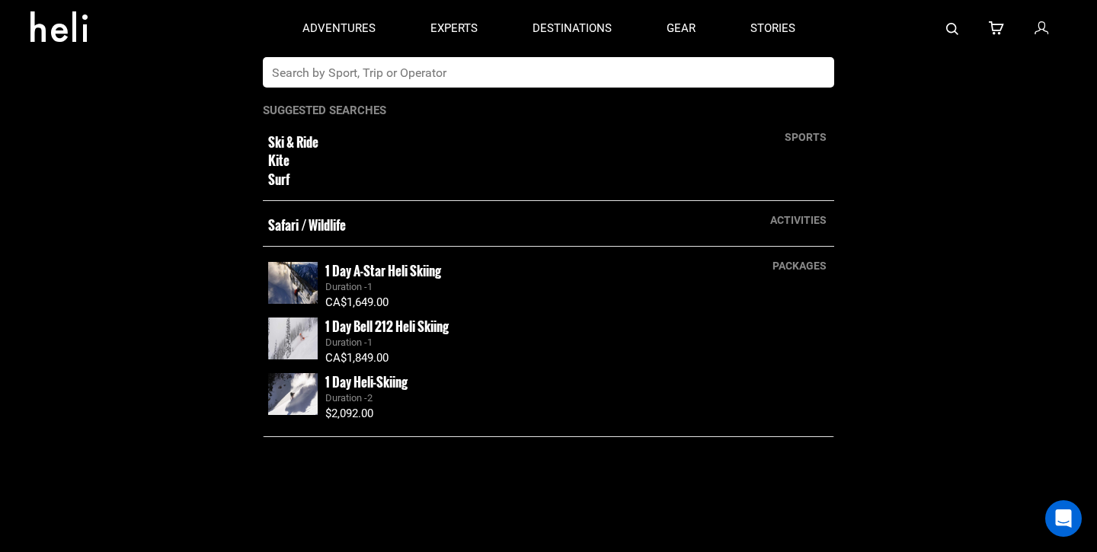
click at [534, 73] on input "text" at bounding box center [533, 72] width 540 height 30
type input "stellar"
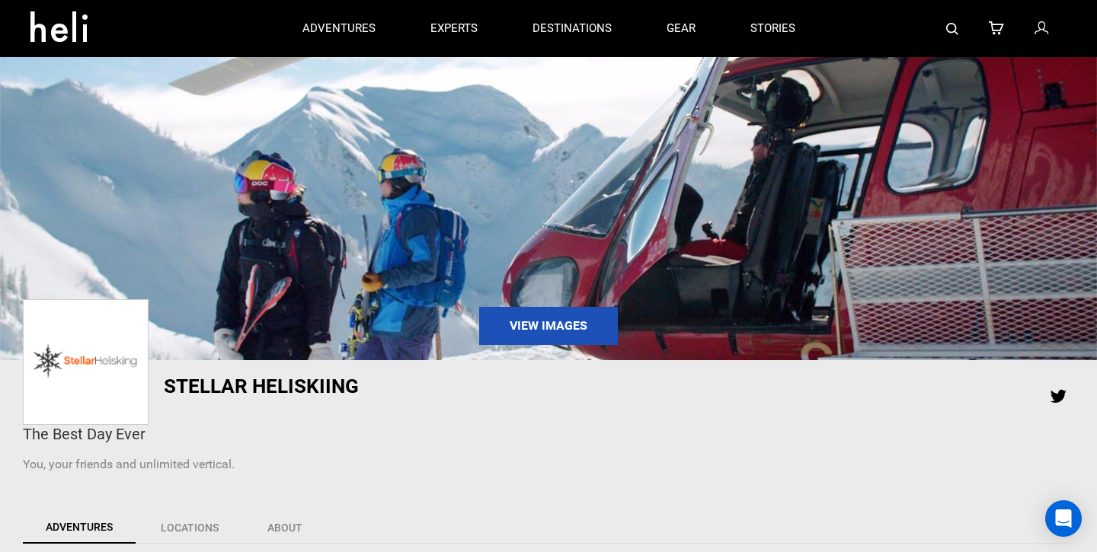
scroll to position [479, 0]
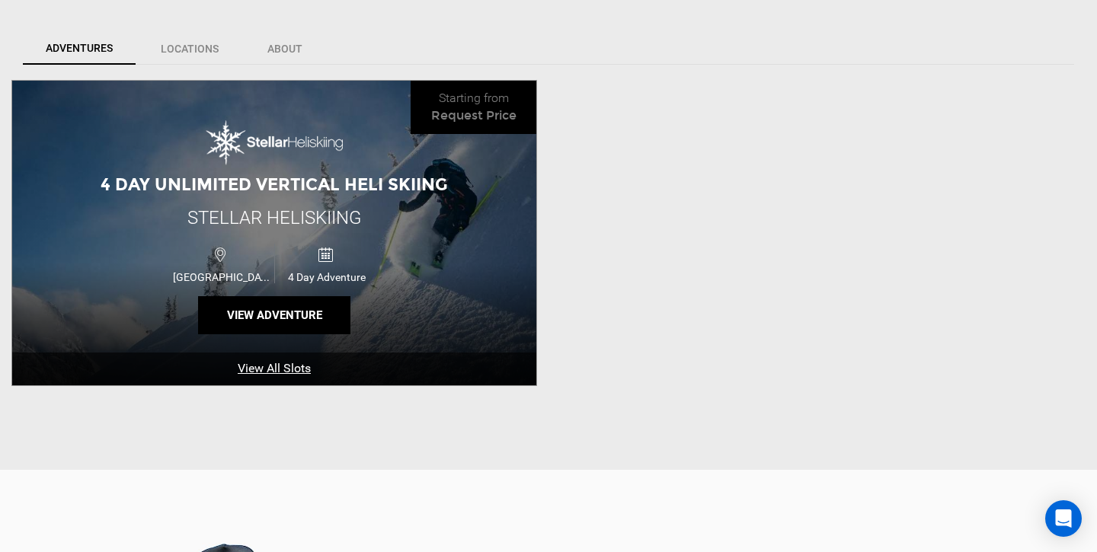
click at [356, 239] on div "[GEOGRAPHIC_DATA] 4 Day Adventure" at bounding box center [274, 263] width 315 height 50
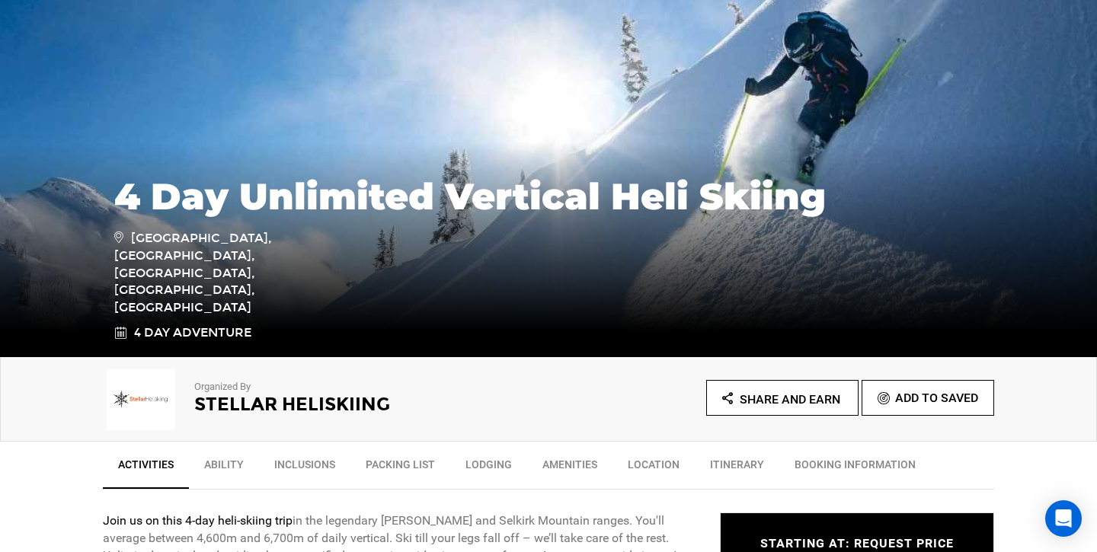
scroll to position [398, 0]
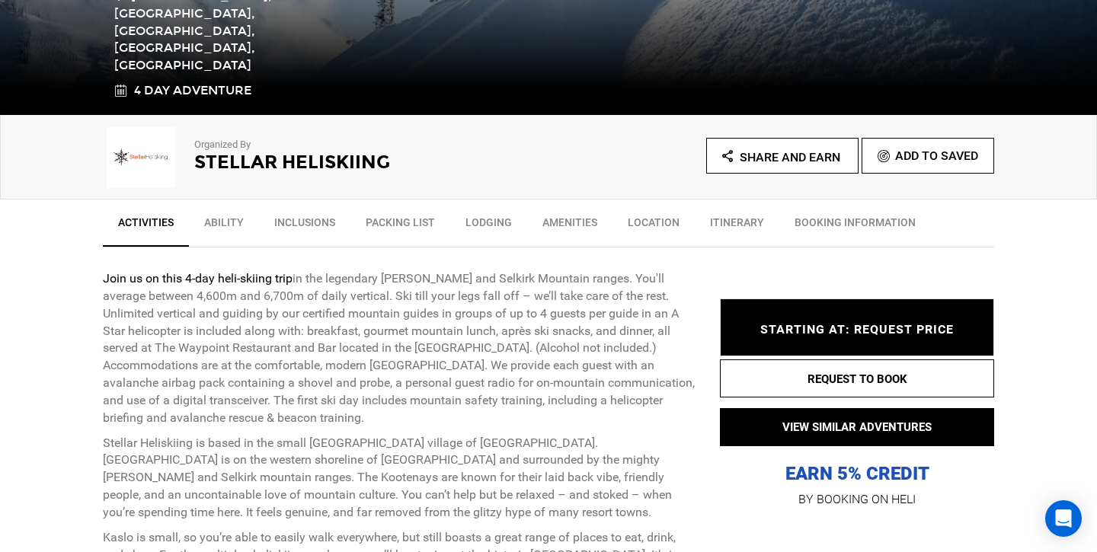
click at [449, 346] on p "Join us on this 4-day heli-skiing trip in the legendary [GEOGRAPHIC_DATA] and […" at bounding box center [400, 348] width 594 height 157
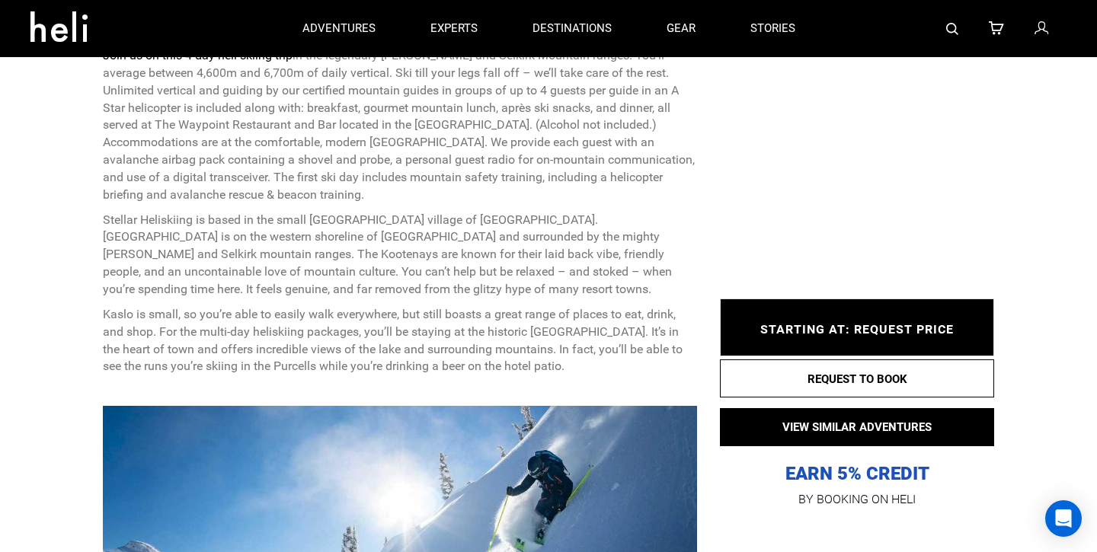
scroll to position [149, 0]
